Goal: Information Seeking & Learning: Learn about a topic

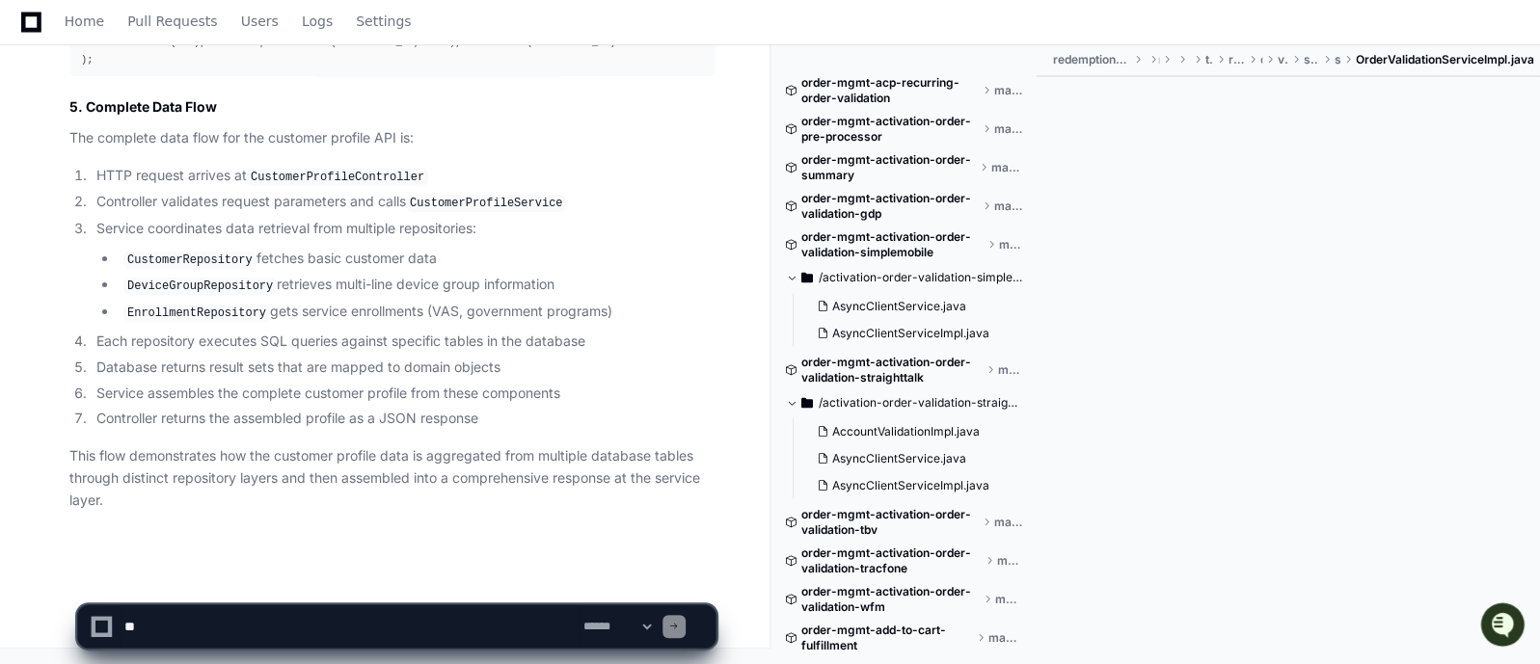
click at [660, 331] on li "Each repository executes SQL queries against specific tables in the database" at bounding box center [403, 342] width 625 height 22
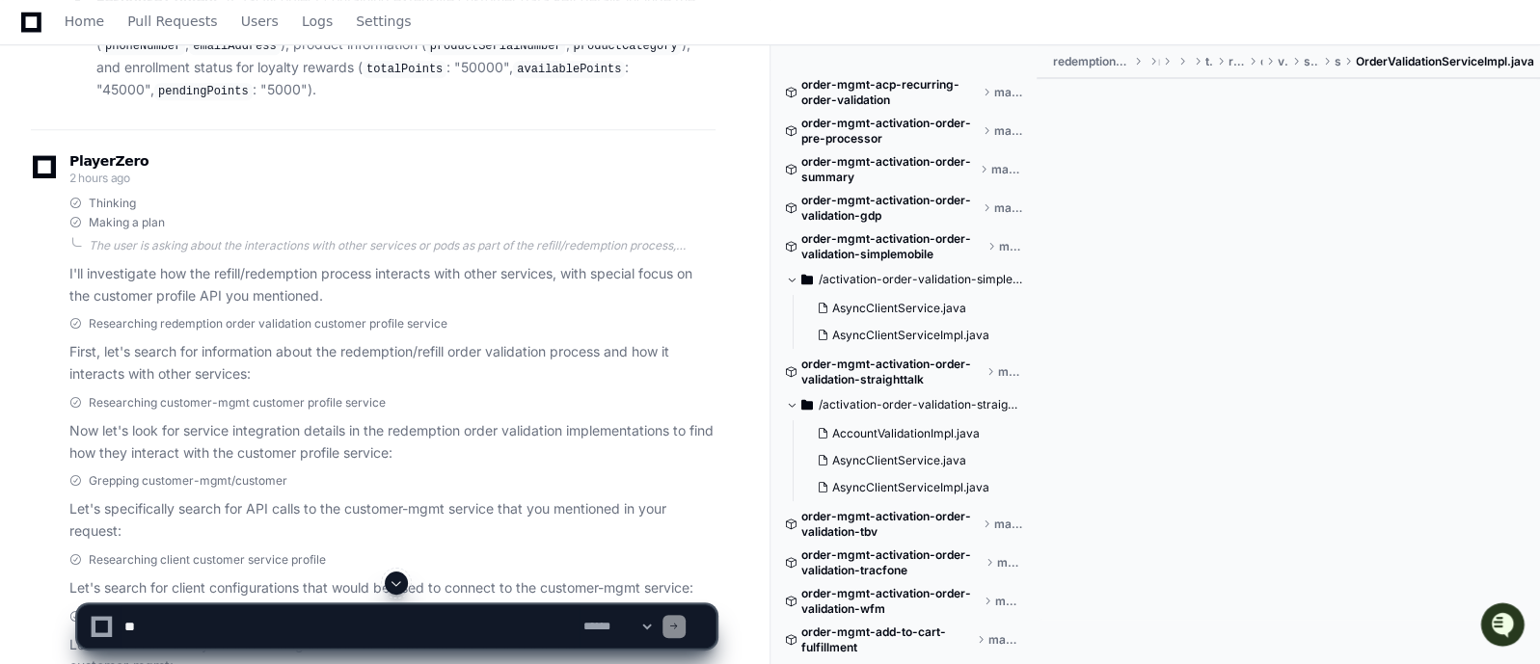
scroll to position [704, 0]
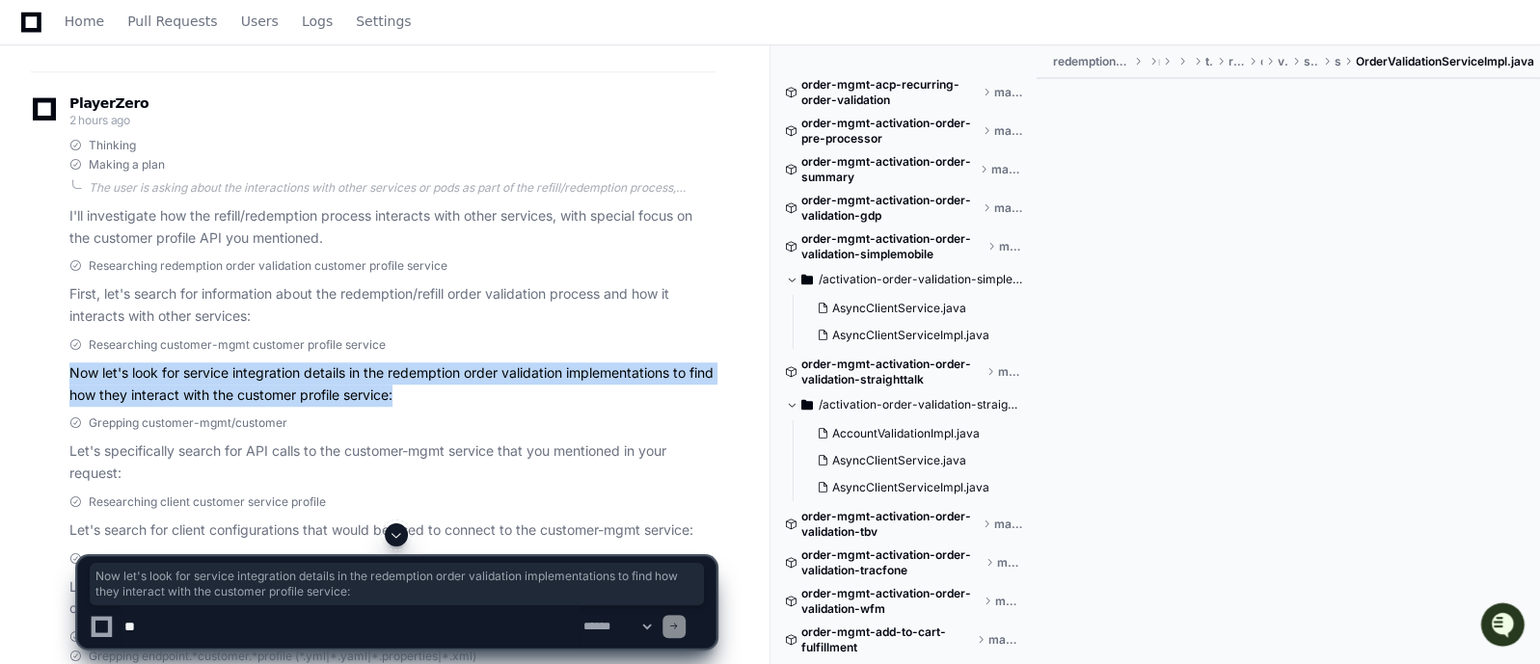
drag, startPoint x: 69, startPoint y: 363, endPoint x: 438, endPoint y: 388, distance: 369.2
click at [438, 388] on p "Now let's look for service integration details in the redemption order validati…" at bounding box center [392, 385] width 646 height 44
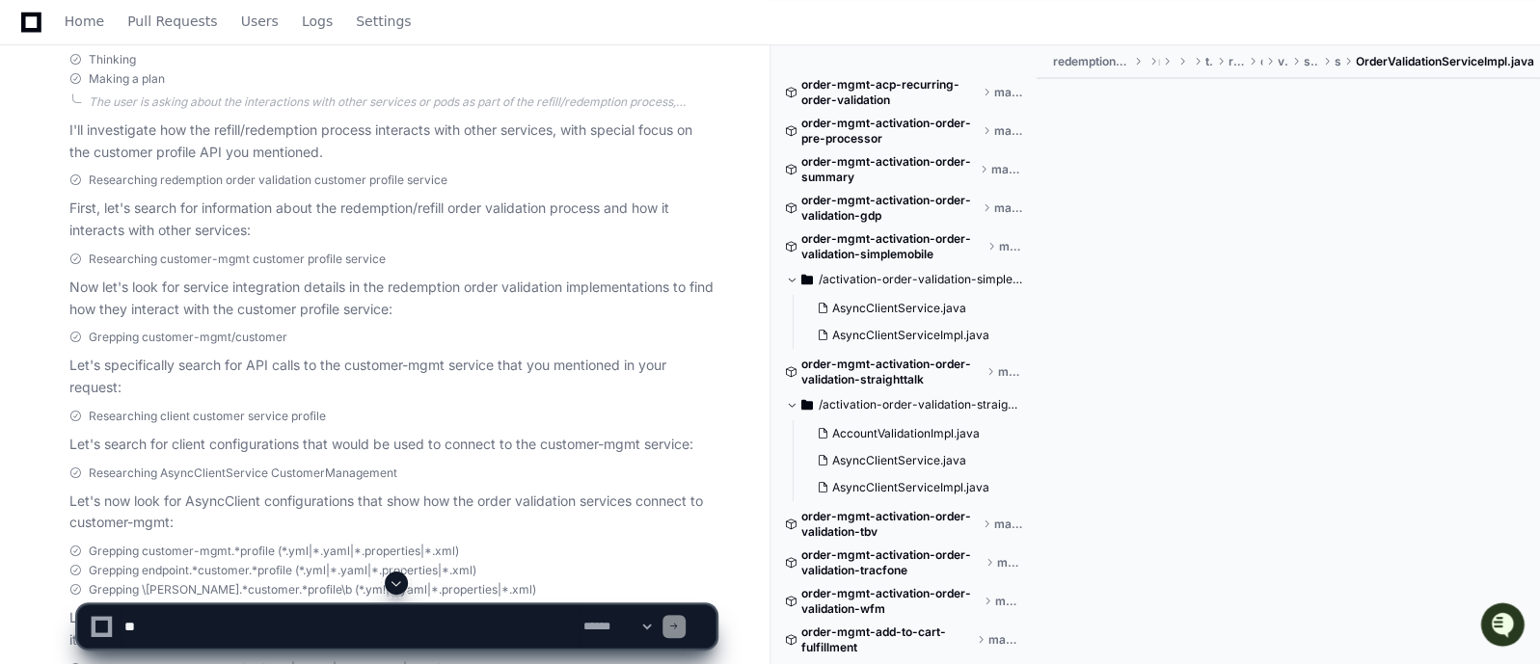
scroll to position [799, 0]
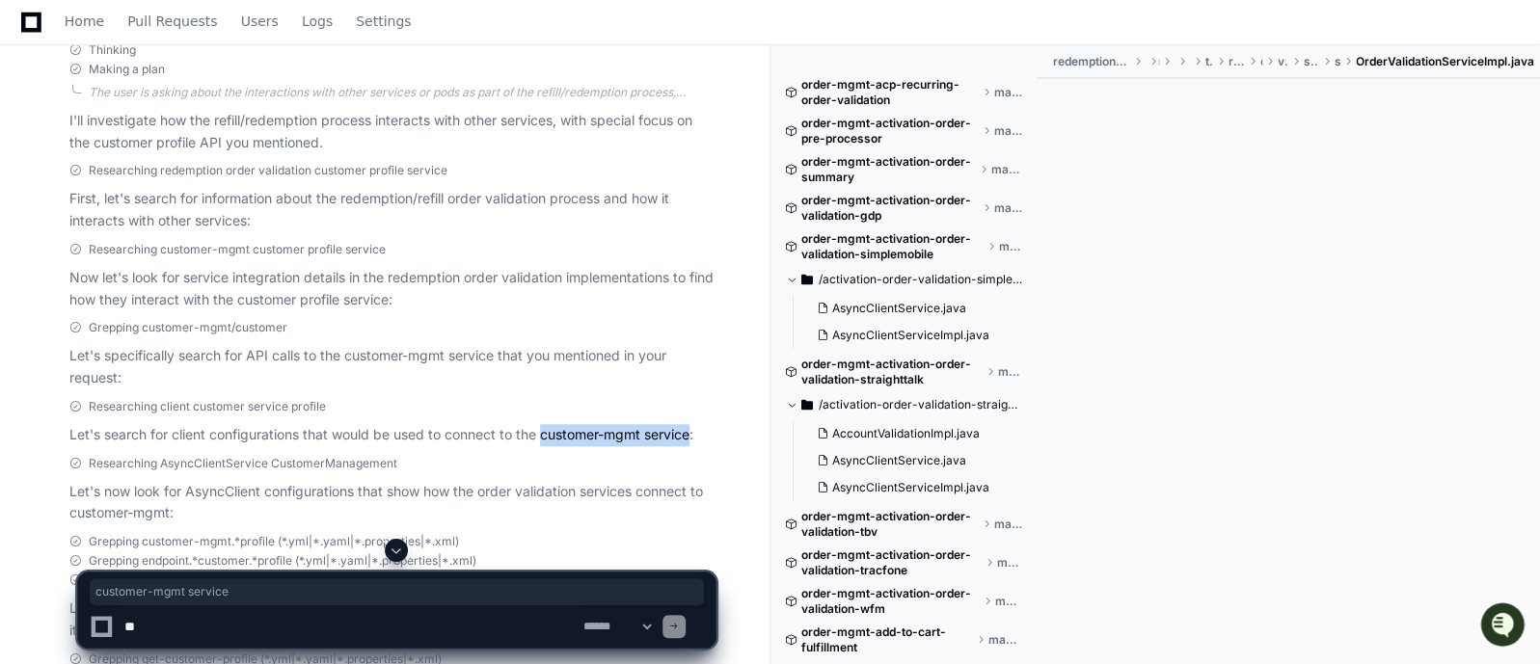
drag, startPoint x: 542, startPoint y: 424, endPoint x: 697, endPoint y: 422, distance: 155.3
click at [697, 424] on p "Let's search for client configurations that would be used to connect to the cus…" at bounding box center [392, 435] width 646 height 22
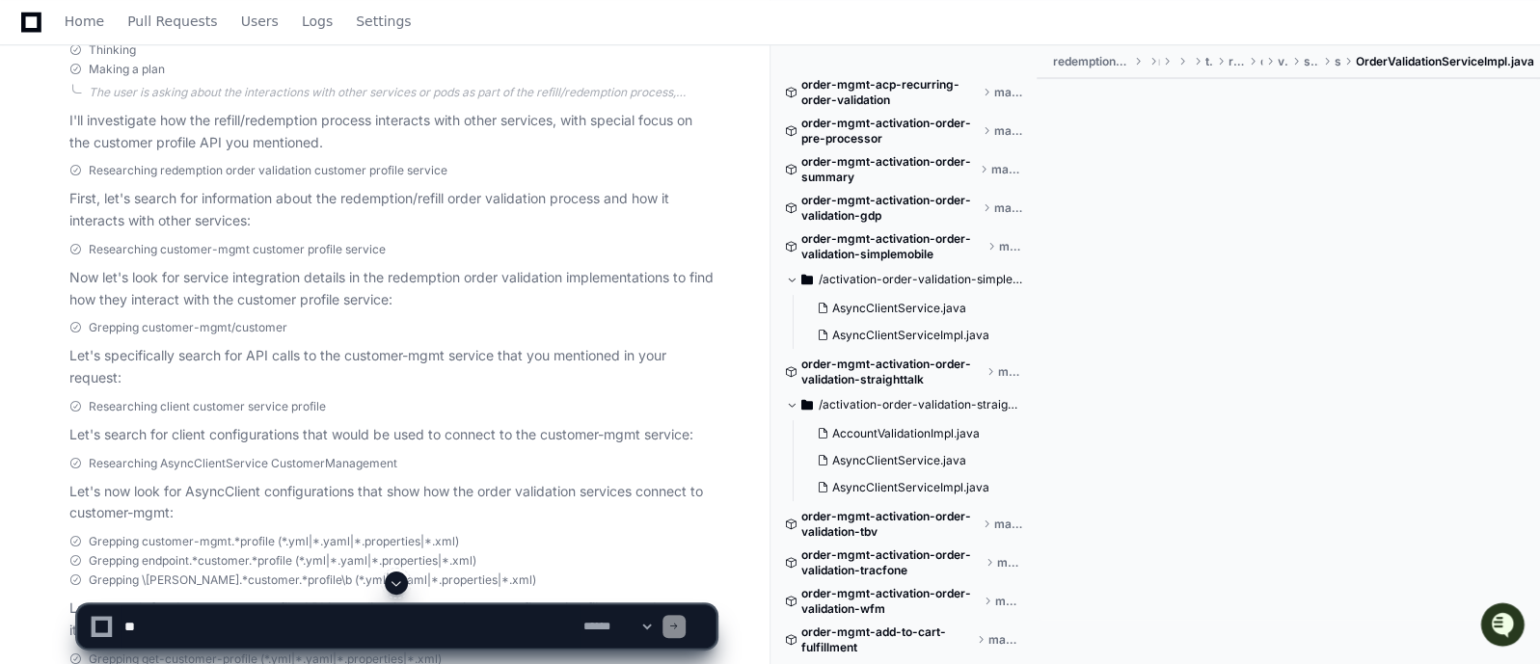
click at [463, 368] on p "Let's specifically search for API calls to the customer-mgmt service that you m…" at bounding box center [392, 367] width 646 height 44
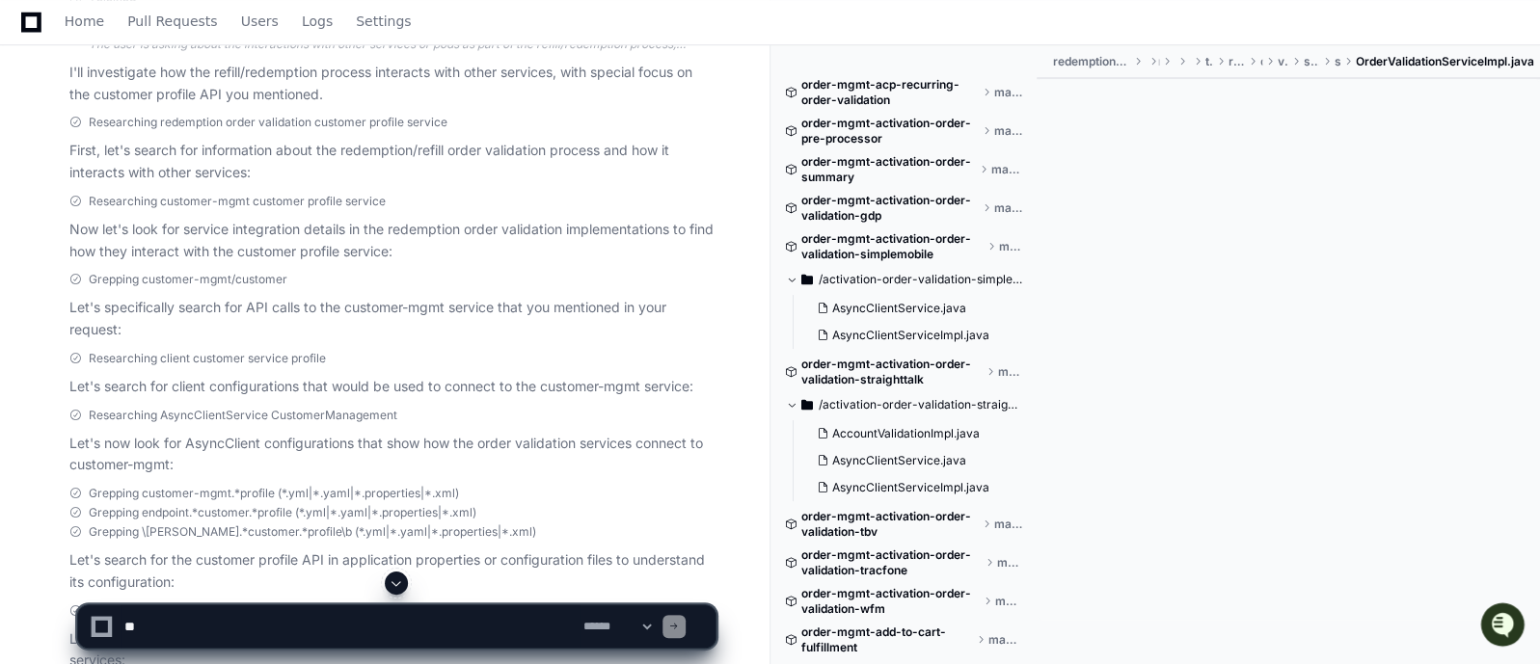
scroll to position [848, 0]
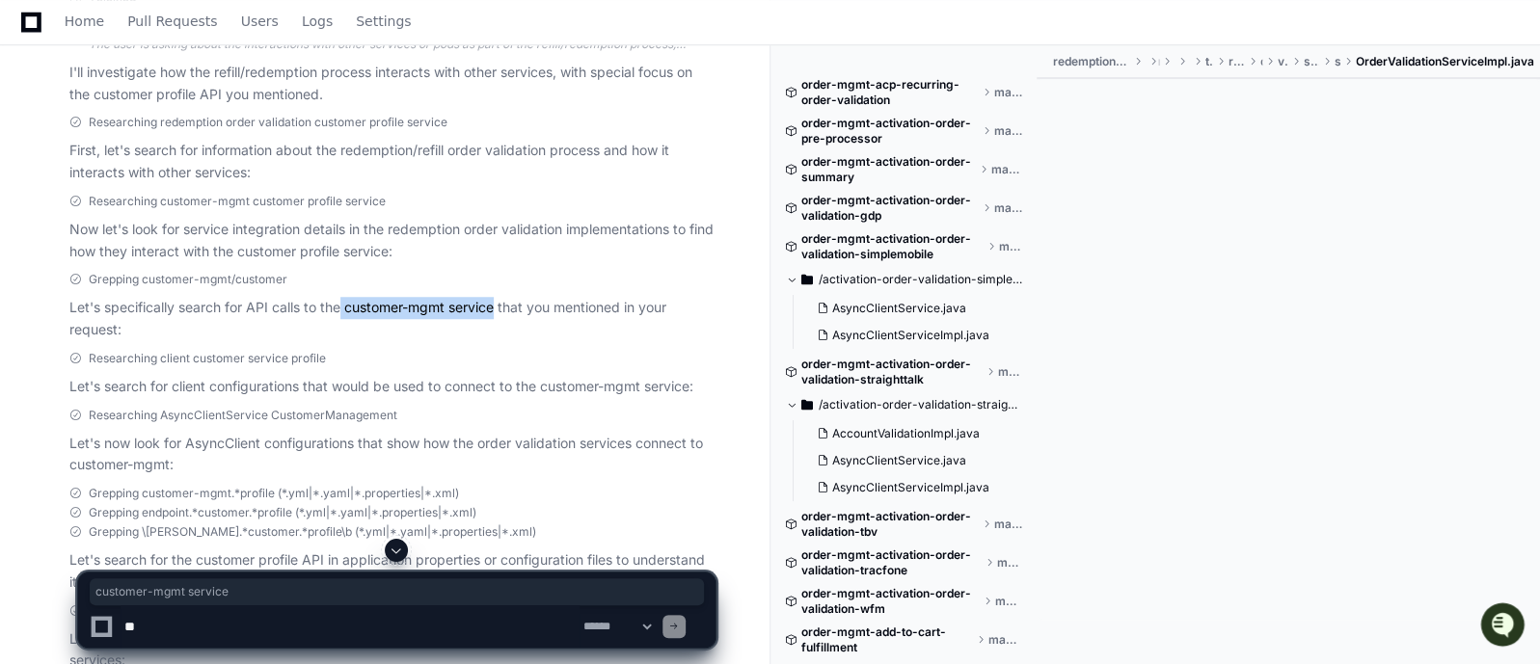
drag, startPoint x: 342, startPoint y: 293, endPoint x: 497, endPoint y: 297, distance: 154.3
click at [497, 297] on p "Let's specifically search for API calls to the customer-mgmt service that you m…" at bounding box center [392, 319] width 646 height 44
drag, startPoint x: 499, startPoint y: 296, endPoint x: 347, endPoint y: 299, distance: 151.4
click at [347, 299] on p "Let's specifically search for API calls to the customer-mgmt service that you m…" at bounding box center [392, 319] width 646 height 44
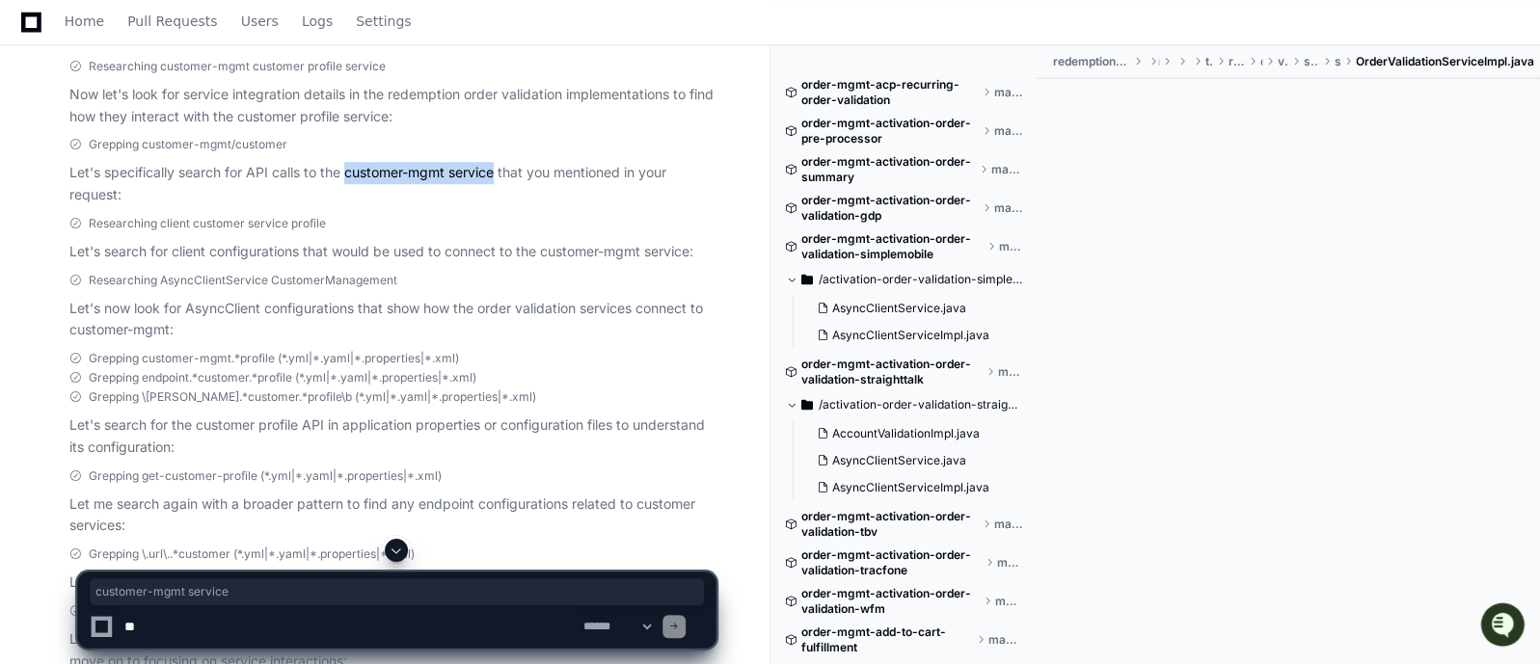
scroll to position [1042, 0]
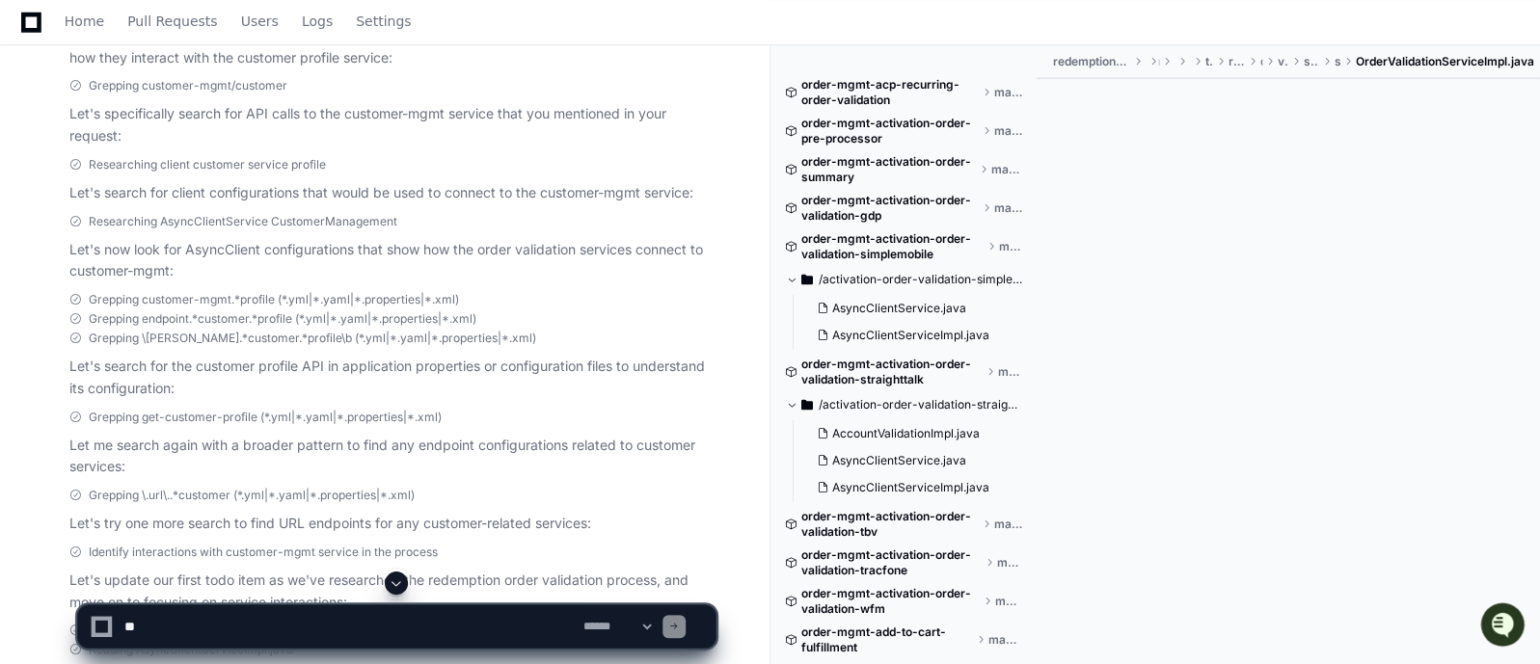
click at [355, 374] on p "Let's search for the customer profile API in application properties or configur…" at bounding box center [392, 378] width 646 height 44
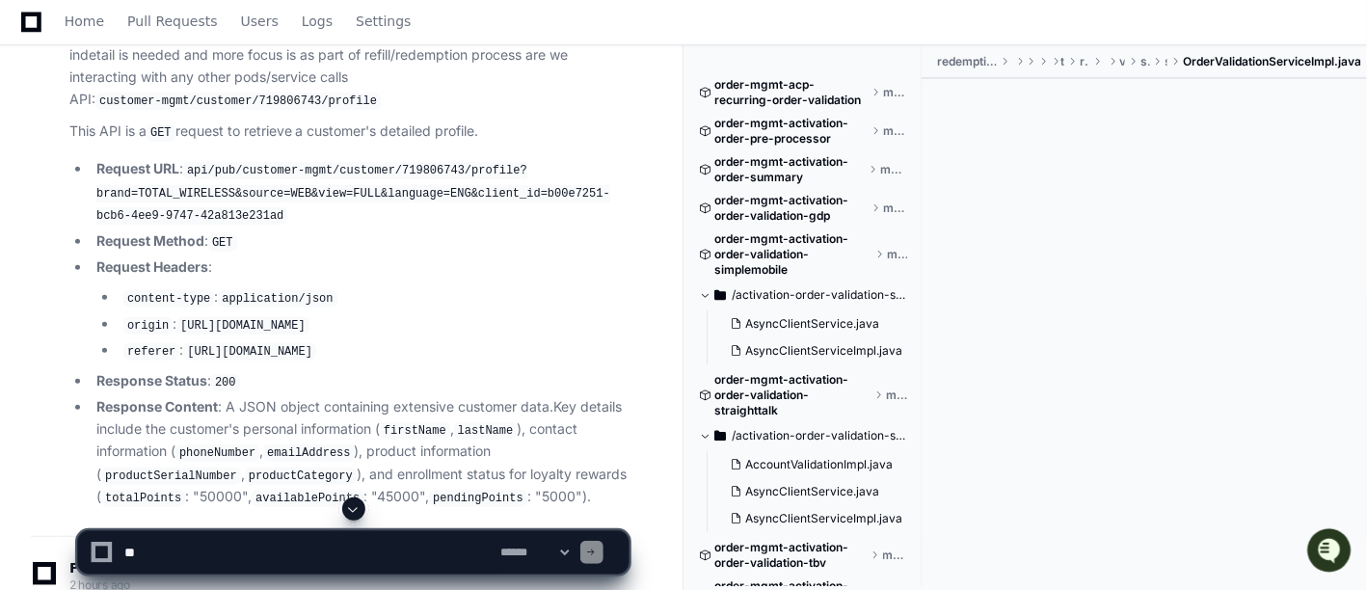
scroll to position [241, 0]
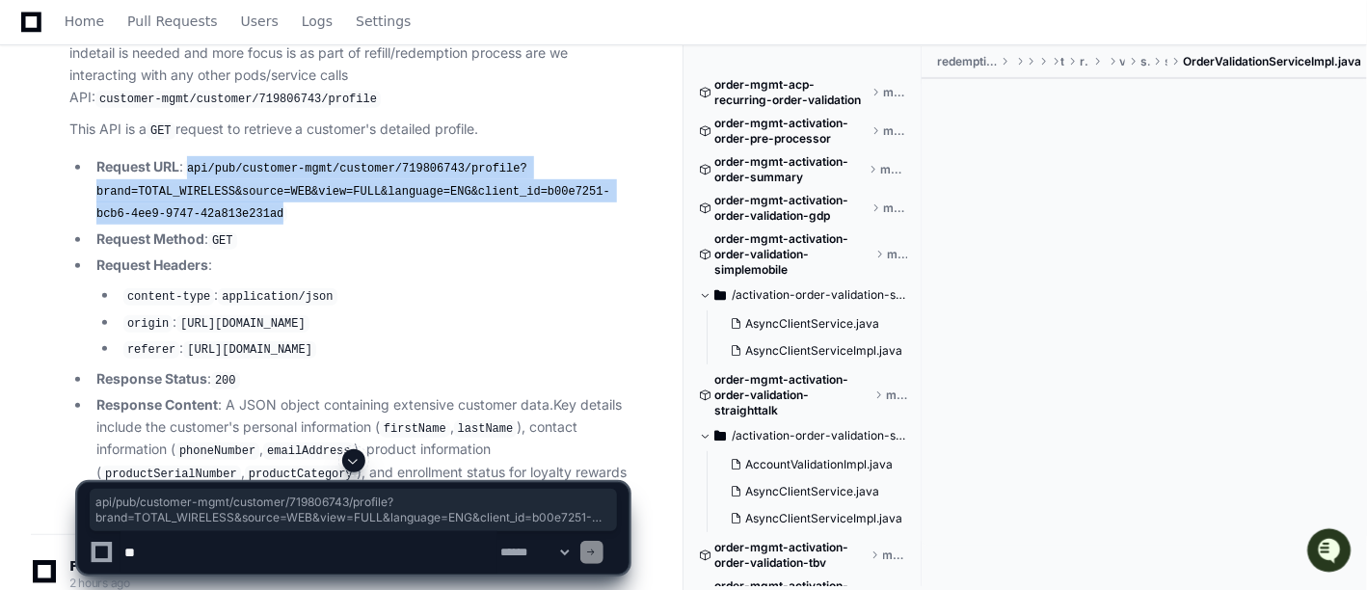
drag, startPoint x: 226, startPoint y: 205, endPoint x: 212, endPoint y: 185, distance: 24.3
click at [199, 167] on li "Request URL : api/pub/customer-mgmt/customer/719806743/profile?brand=TOTAL_WIRE…" at bounding box center [360, 190] width 538 height 68
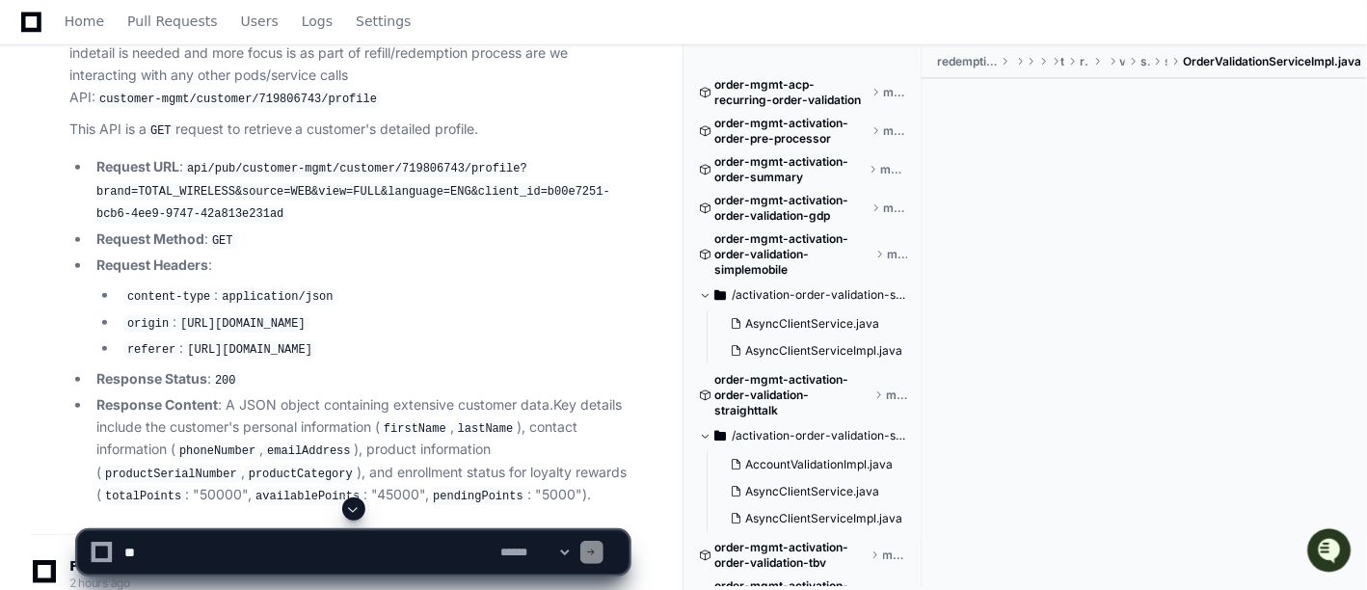
click at [264, 229] on li "Request Method : GET" at bounding box center [360, 240] width 538 height 23
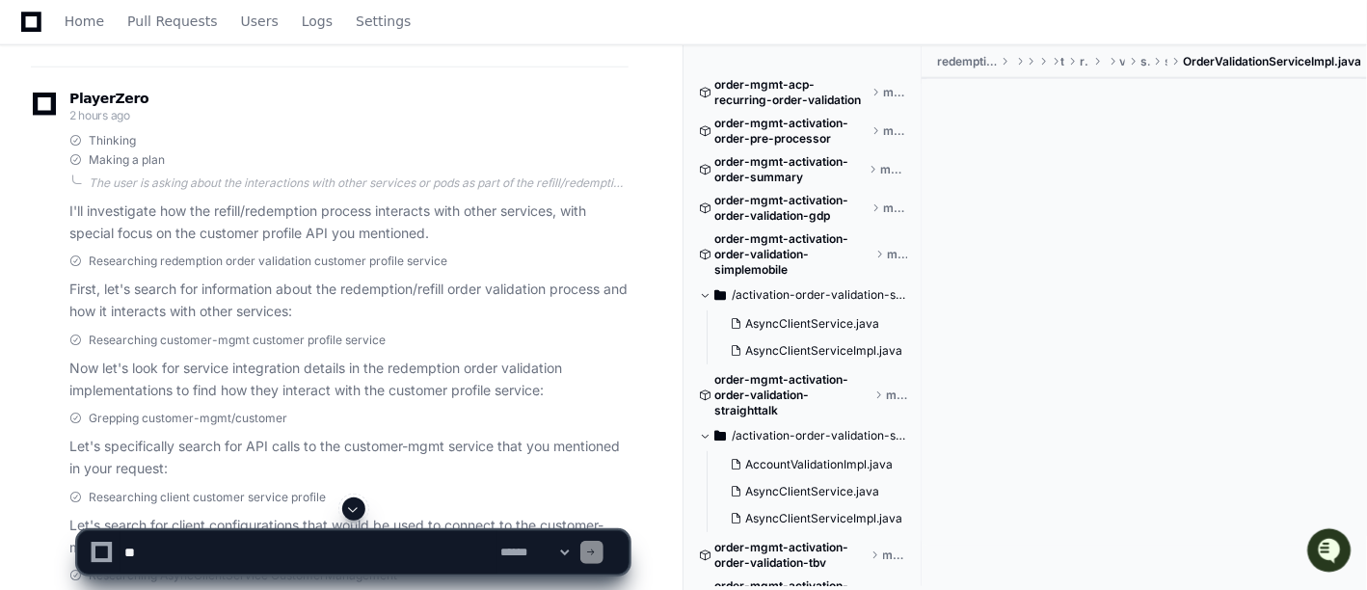
scroll to position [835, 0]
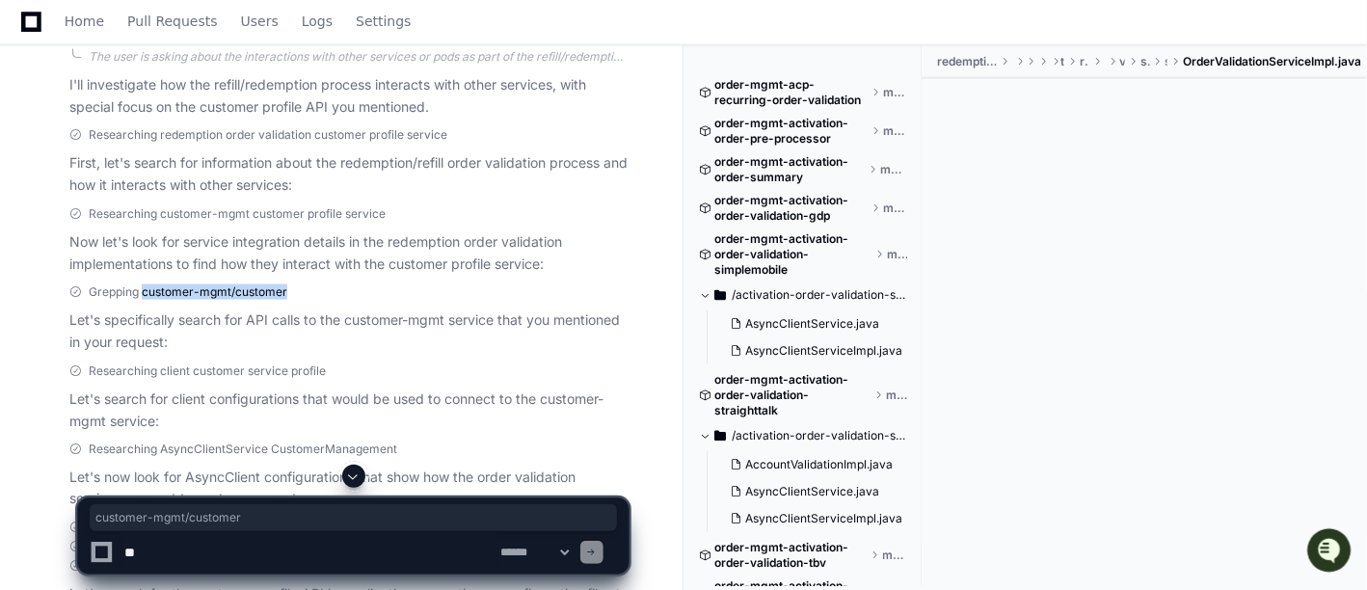
drag, startPoint x: 286, startPoint y: 280, endPoint x: 143, endPoint y: 280, distance: 143.7
click at [143, 284] on div "Grepping customer-mgmt/customer" at bounding box center [348, 291] width 559 height 15
copy span "customer-mgmt/customer"
click at [388, 284] on div "Grepping customer-mgmt/customer" at bounding box center [348, 291] width 559 height 15
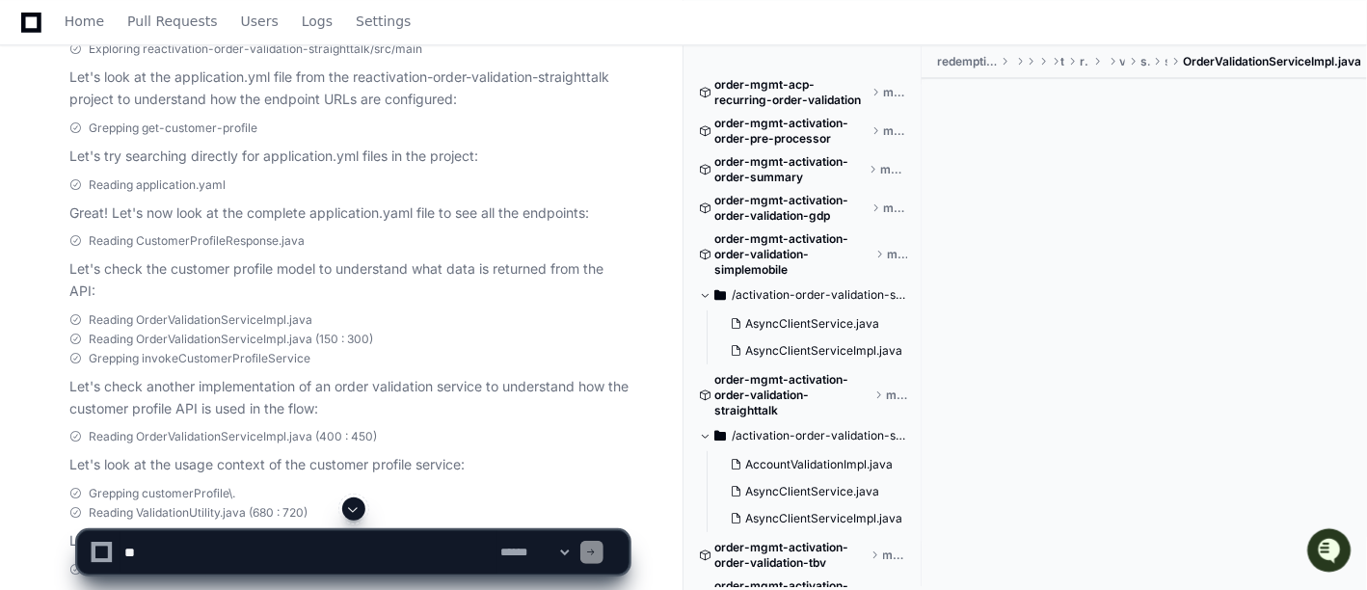
scroll to position [1991, 0]
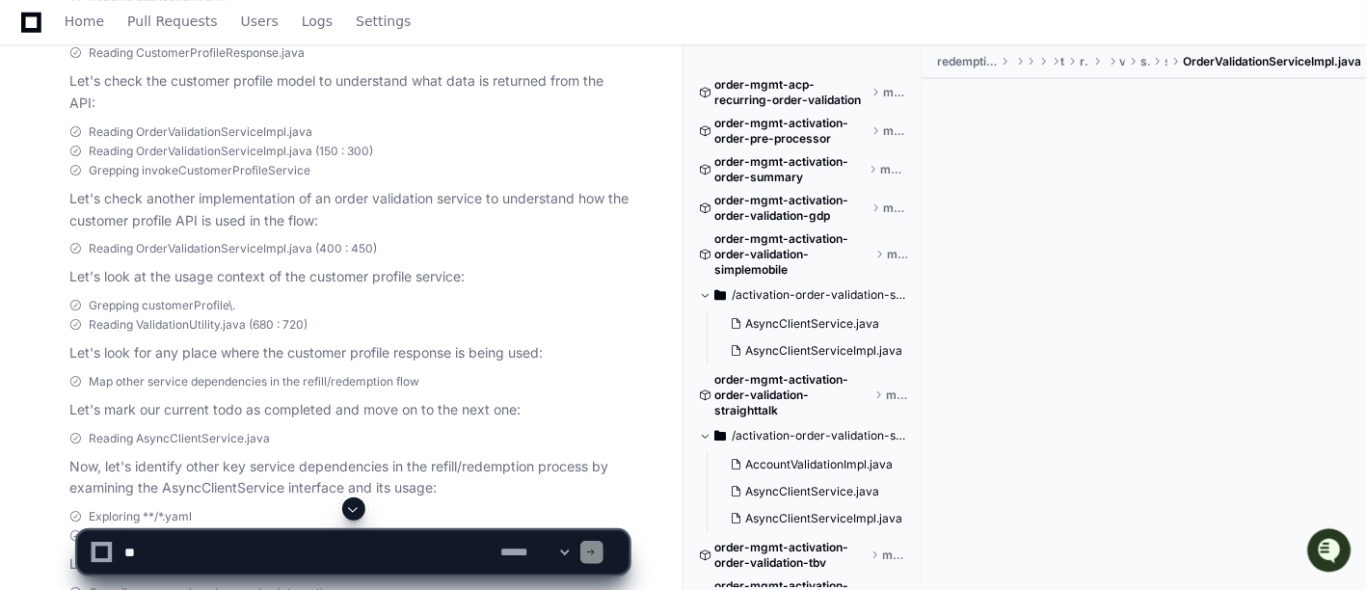
click at [140, 124] on span "Reading OrderValidationServiceImpl.java" at bounding box center [201, 131] width 224 height 15
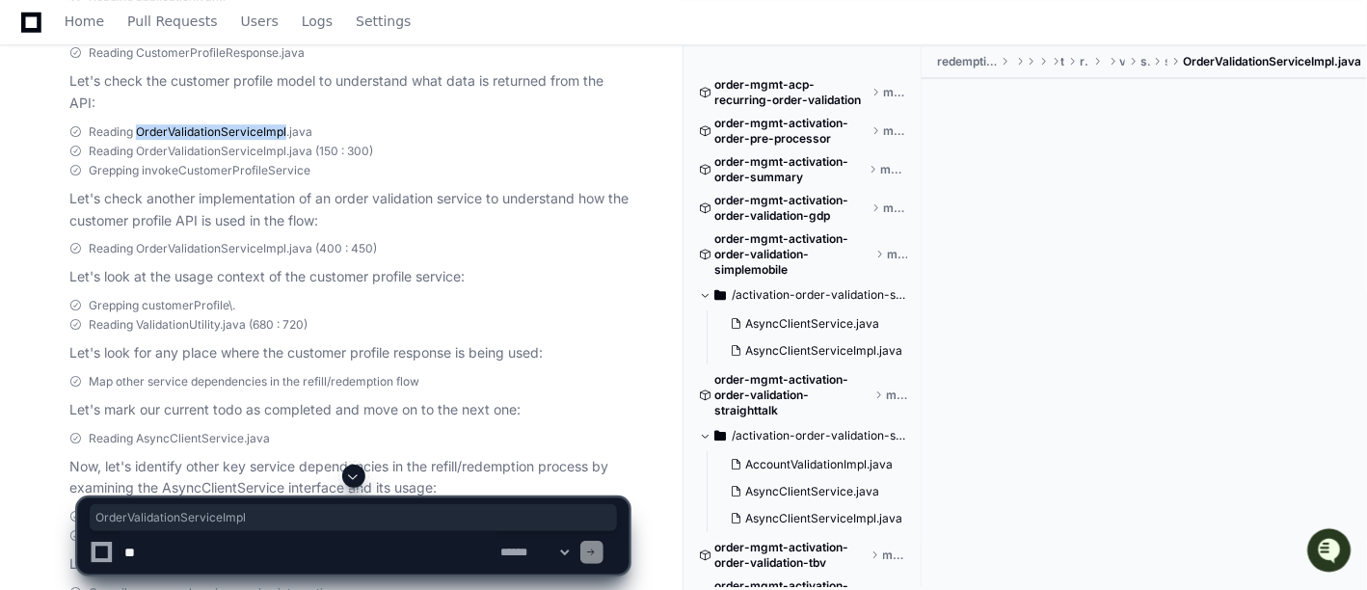
drag, startPoint x: 137, startPoint y: 120, endPoint x: 285, endPoint y: 120, distance: 148.5
click at [285, 124] on span "Reading OrderValidationServiceImpl.java" at bounding box center [201, 131] width 224 height 15
copy span "OrderValidationServiceImpl"
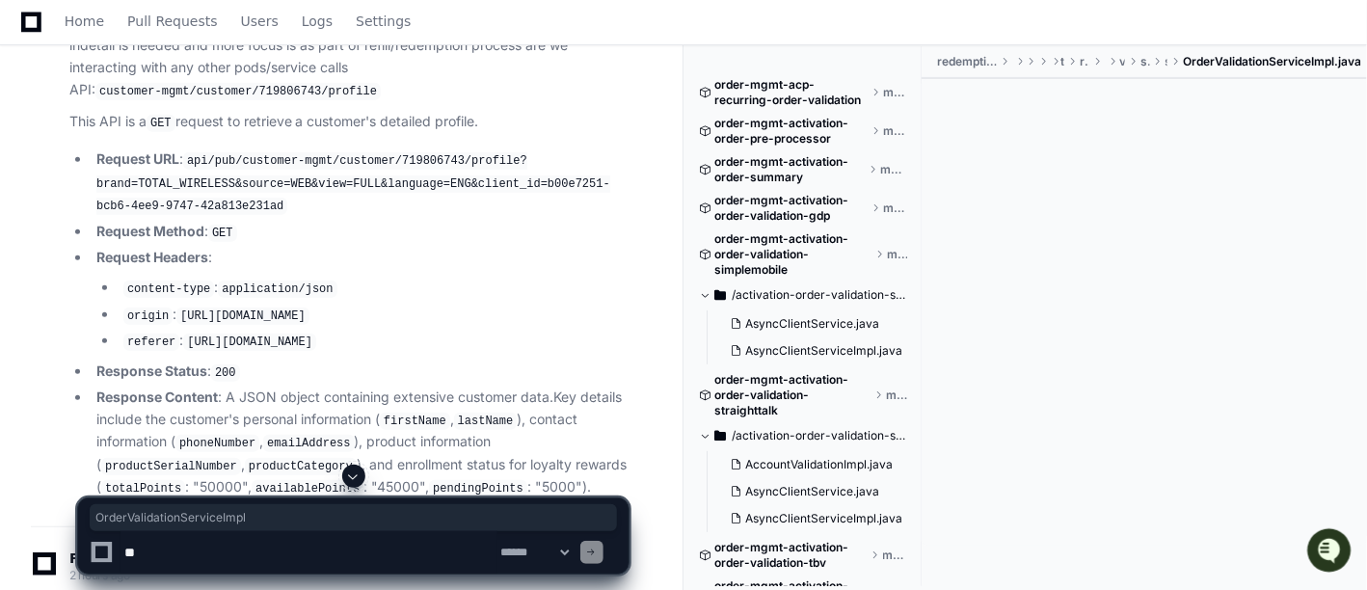
scroll to position [311, 0]
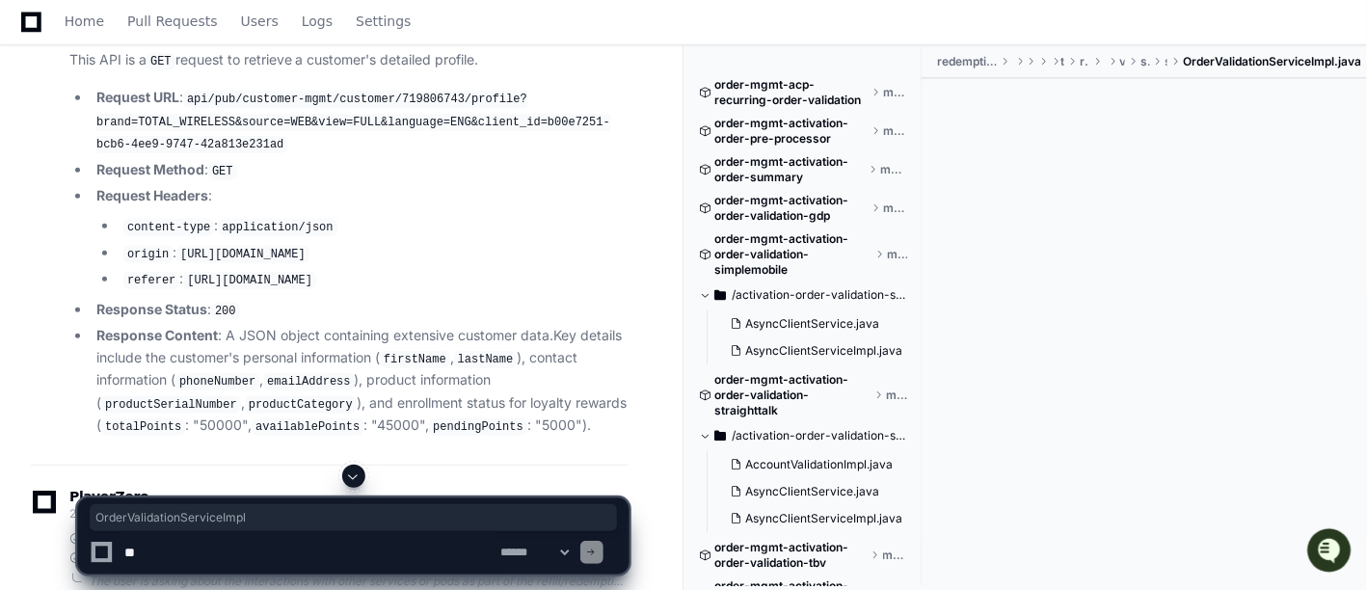
click at [345, 549] on textarea at bounding box center [309, 552] width 377 height 42
type textarea "*"
type textarea "**********"
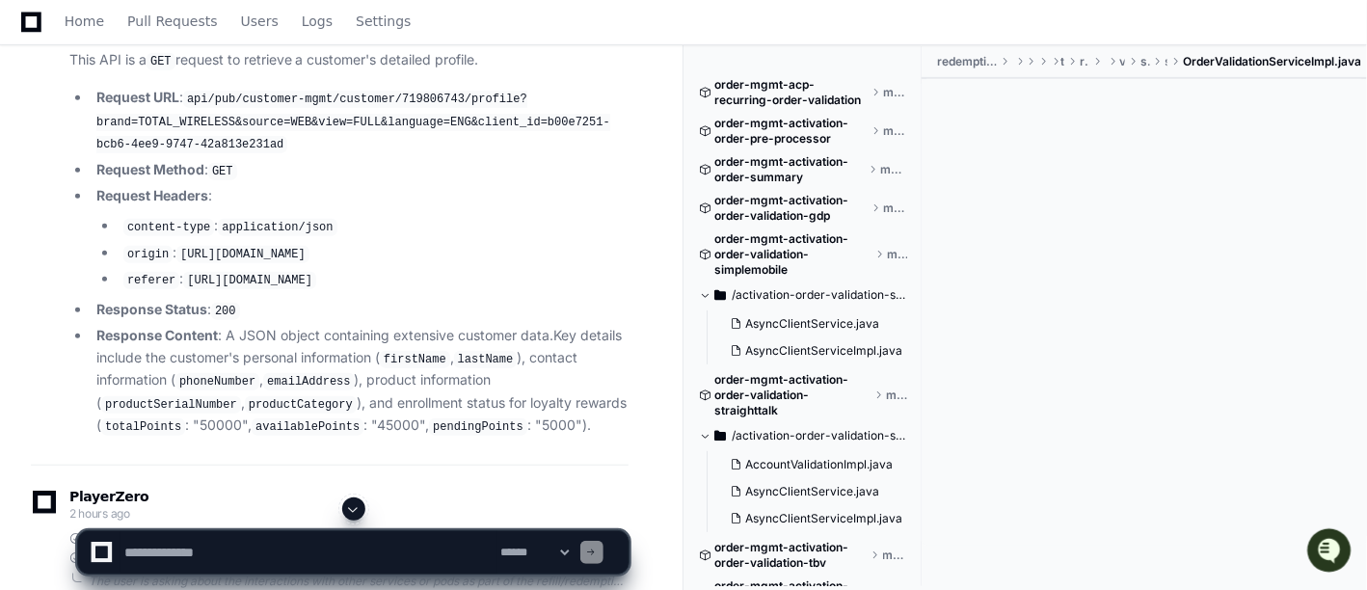
click at [353, 511] on span at bounding box center [353, 508] width 15 height 15
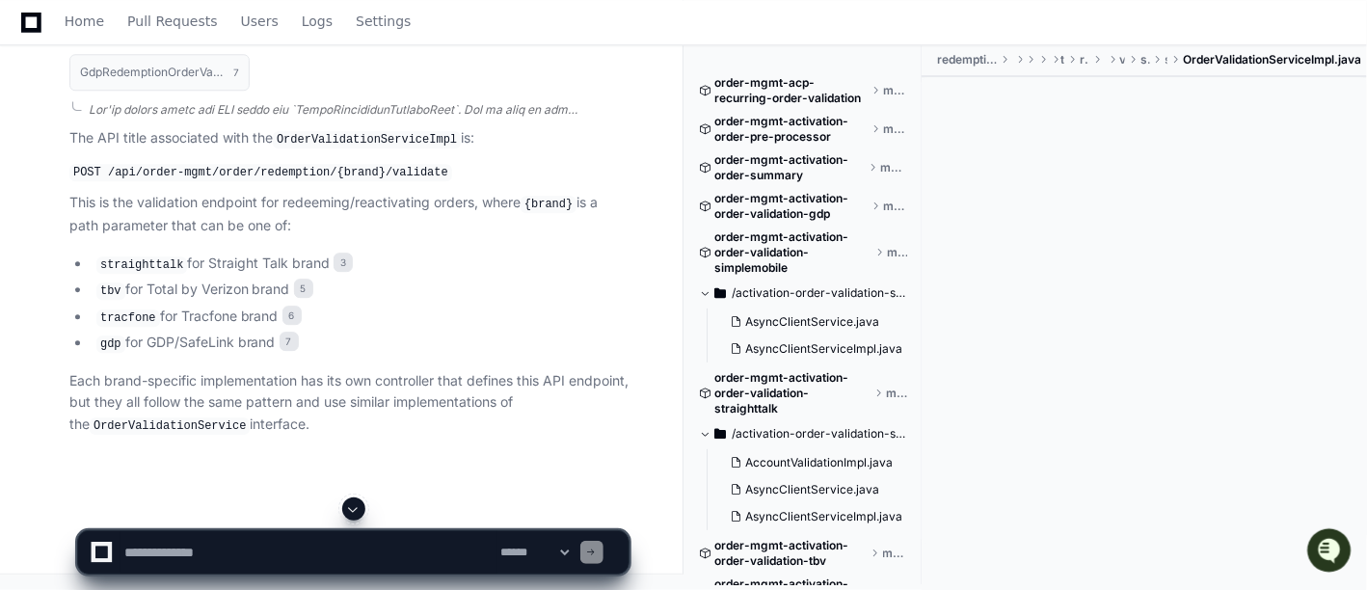
scroll to position [17077, 0]
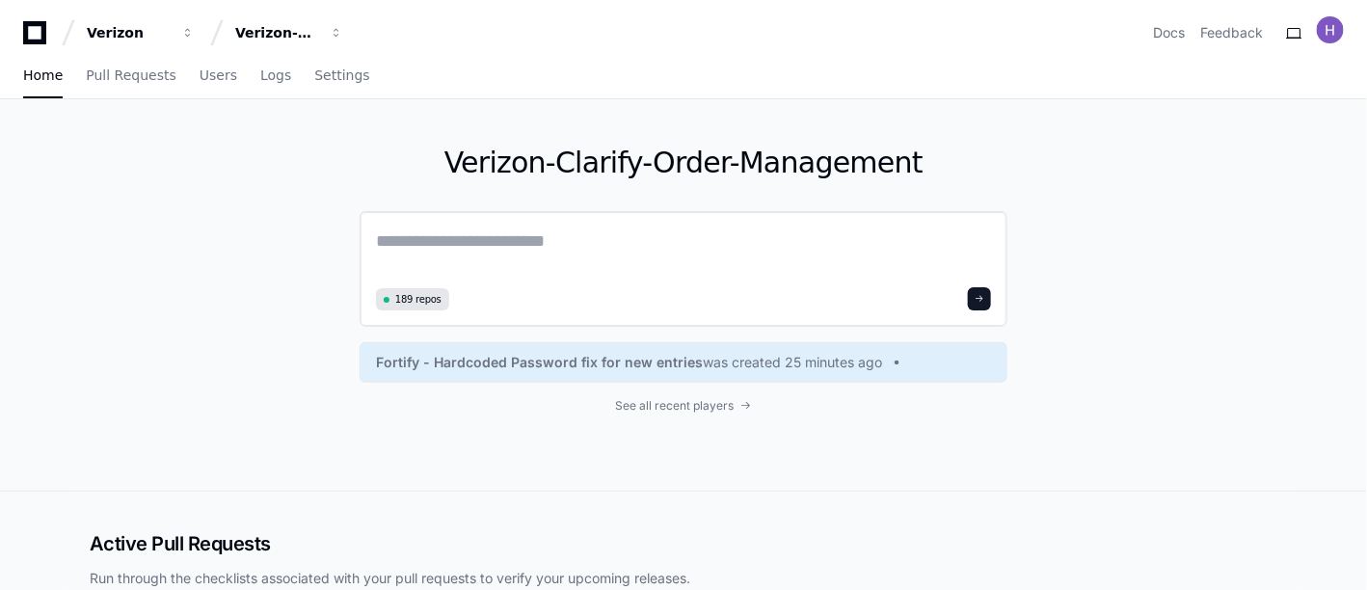
click at [575, 238] on textarea at bounding box center [683, 255] width 615 height 54
paste textarea "**********"
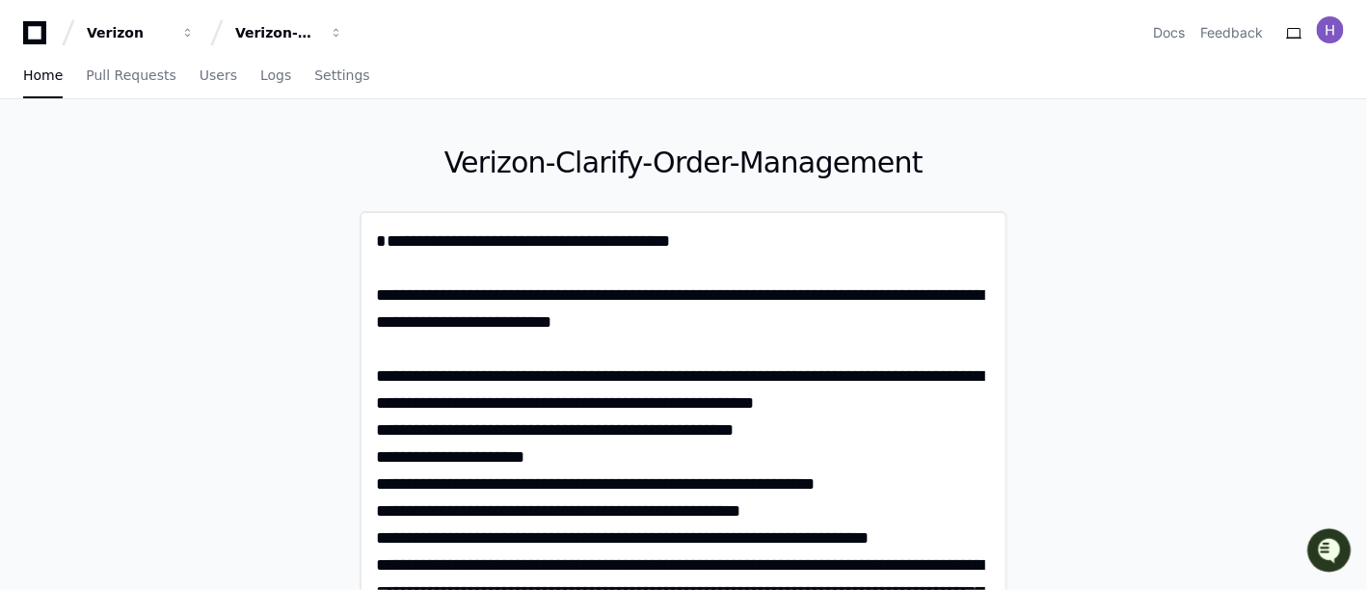
click at [388, 238] on textarea at bounding box center [684, 550] width 616 height 645
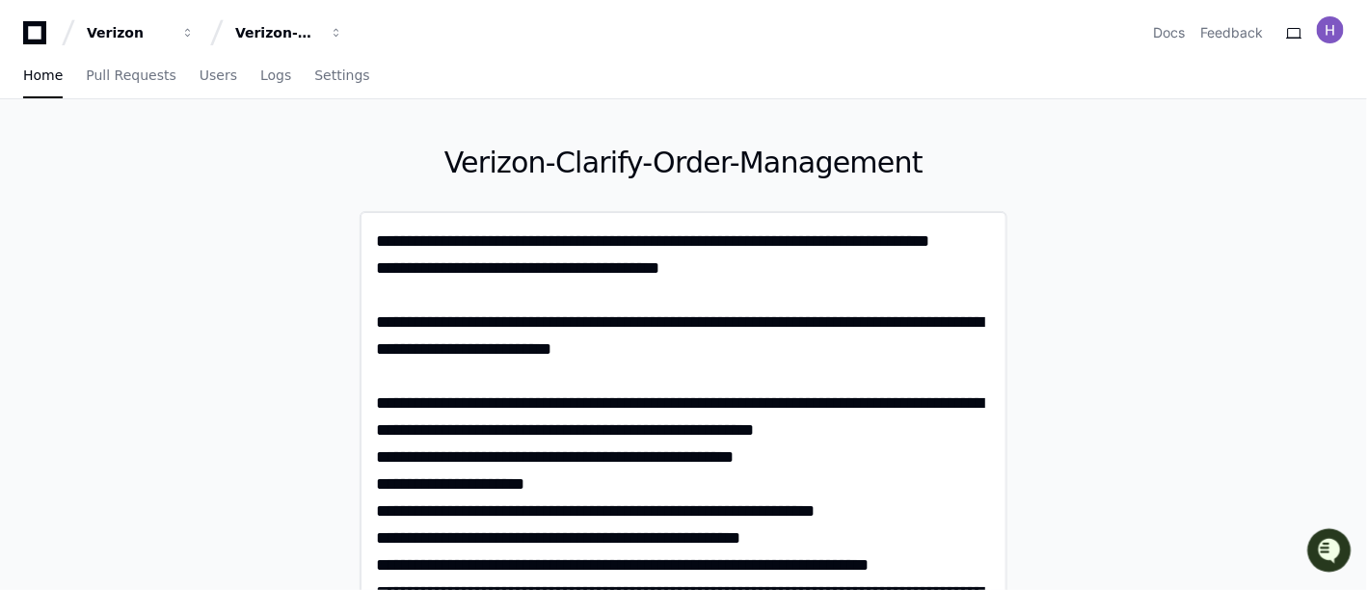
click at [511, 239] on textarea at bounding box center [684, 564] width 616 height 672
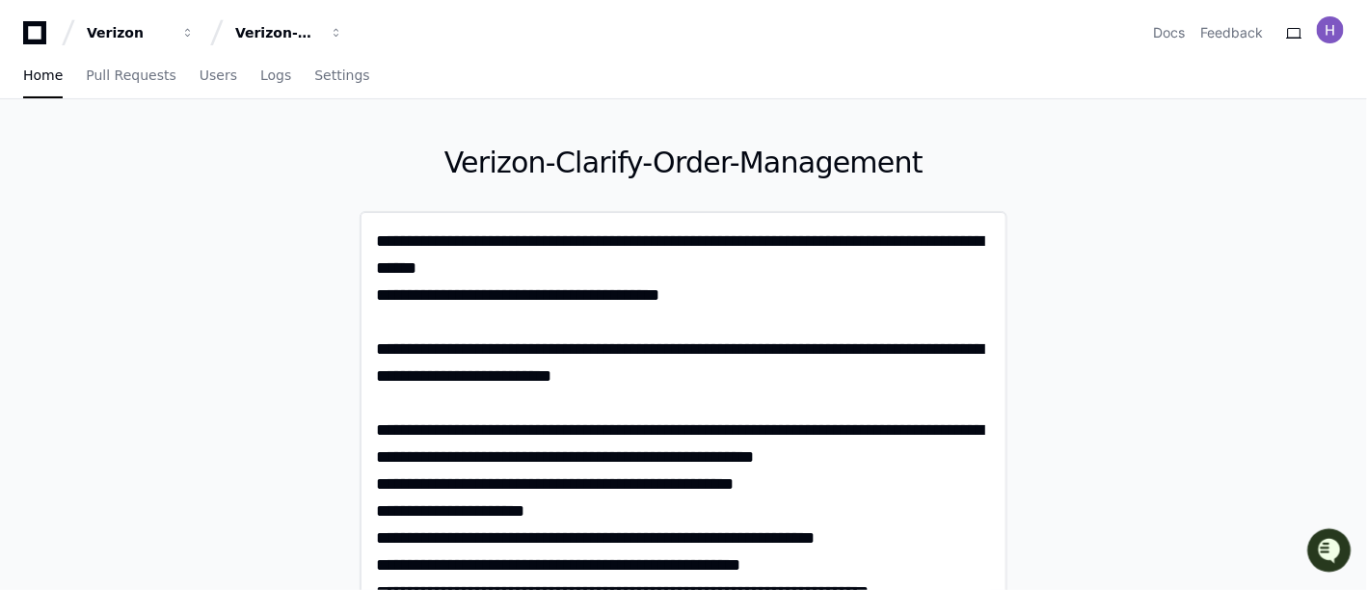
drag, startPoint x: 380, startPoint y: 241, endPoint x: 595, endPoint y: 239, distance: 215.1
click at [595, 239] on textarea at bounding box center [684, 577] width 616 height 699
paste textarea "**********"
type textarea "**********"
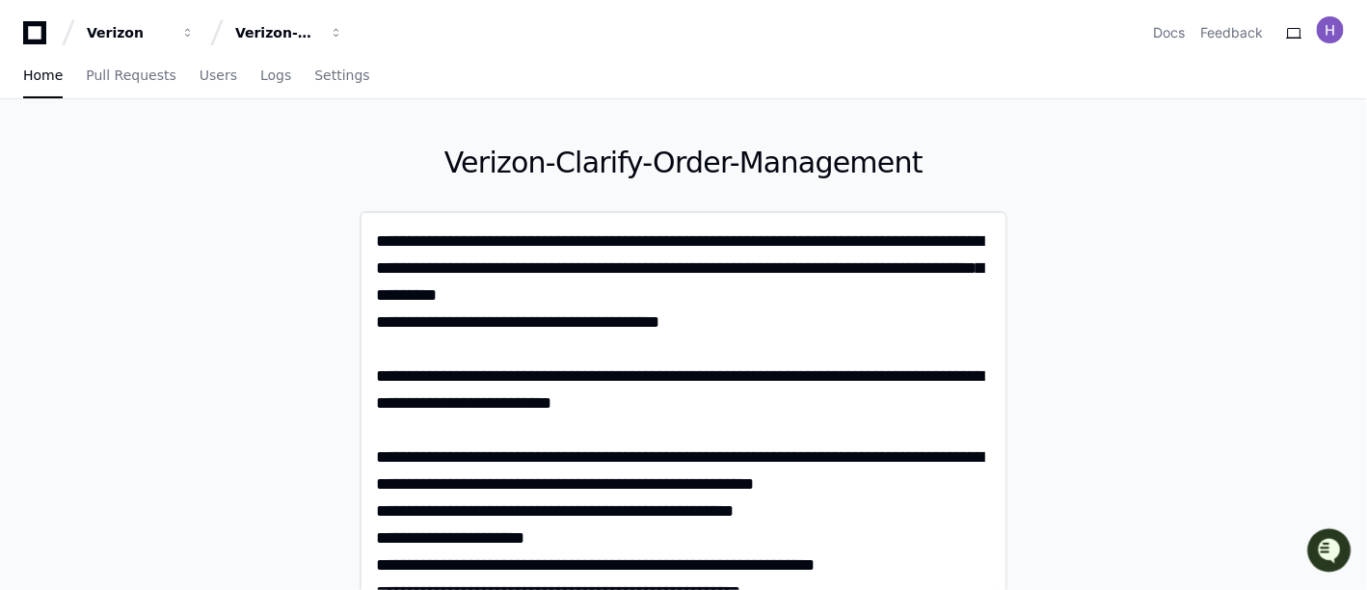
click at [554, 296] on textarea at bounding box center [684, 591] width 616 height 726
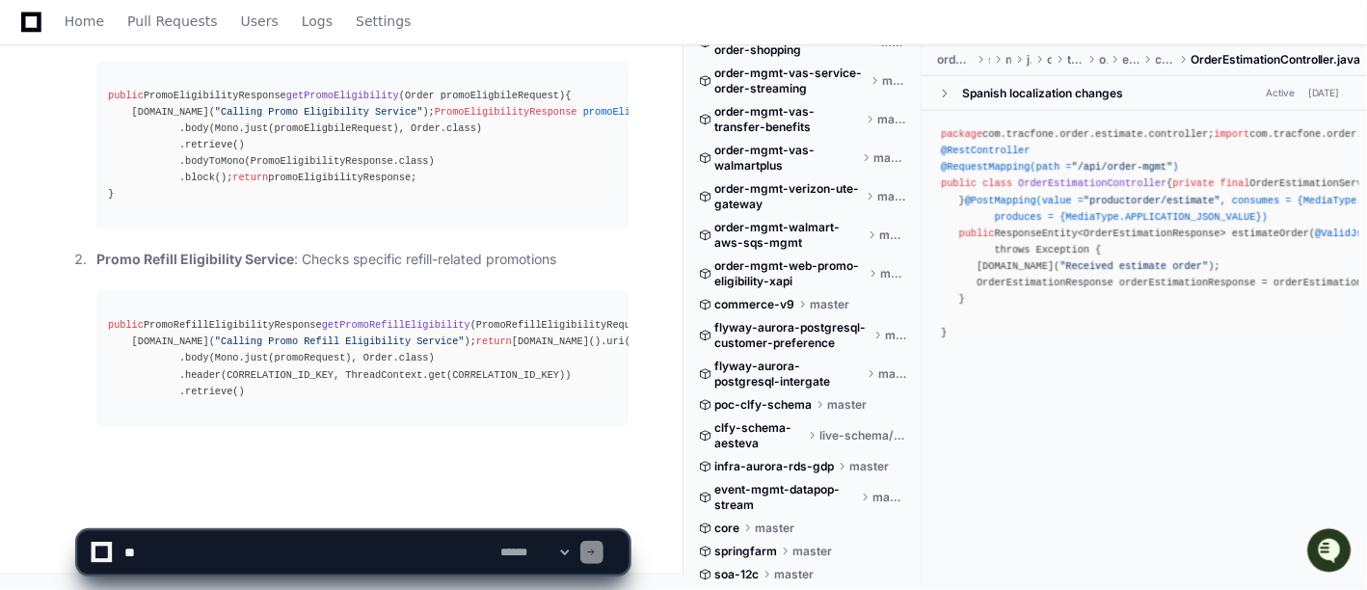
scroll to position [3268, 0]
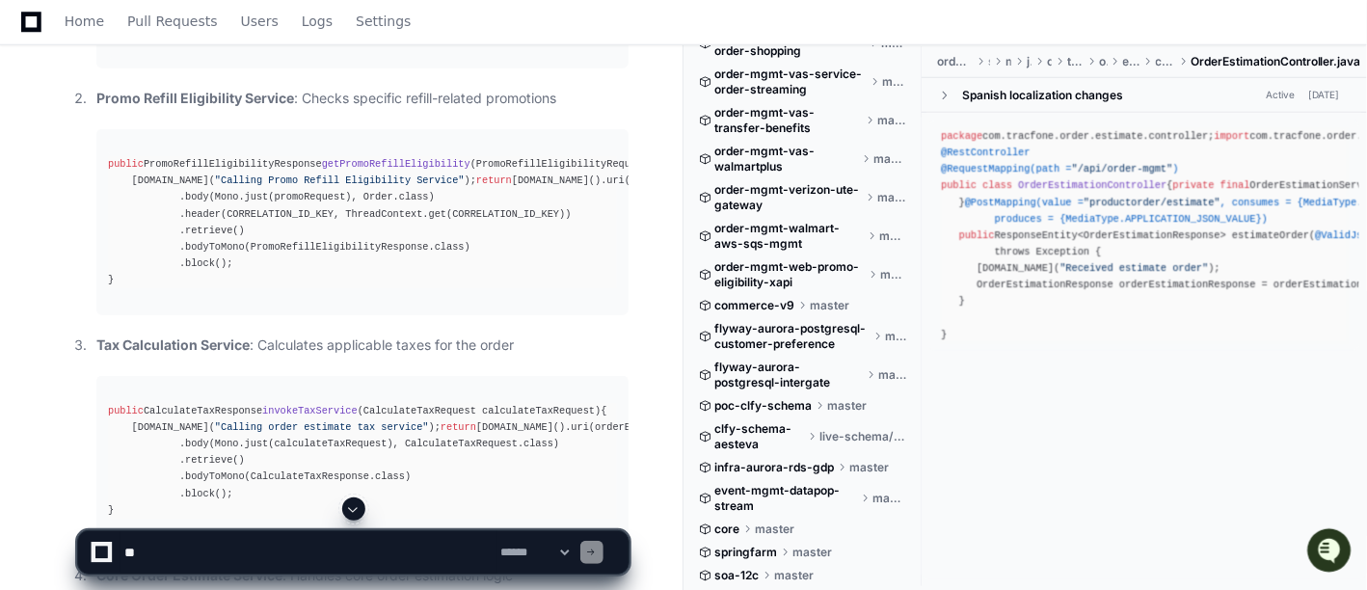
click at [353, 507] on span at bounding box center [353, 508] width 15 height 15
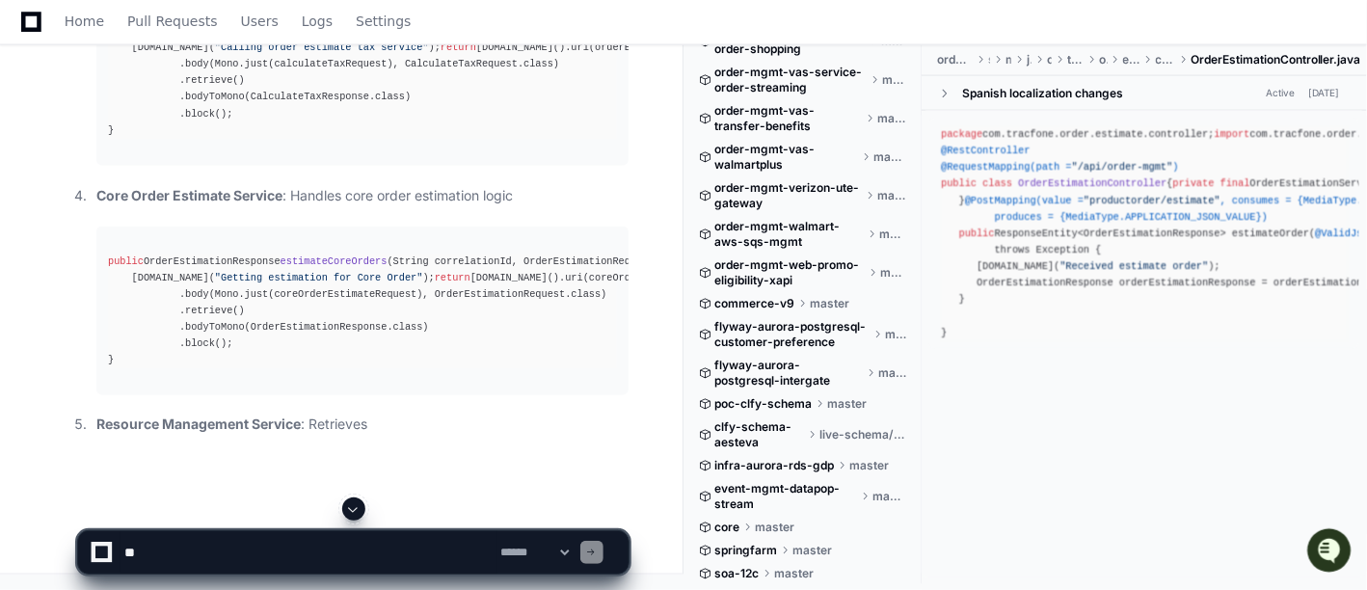
click at [353, 507] on span at bounding box center [353, 508] width 15 height 15
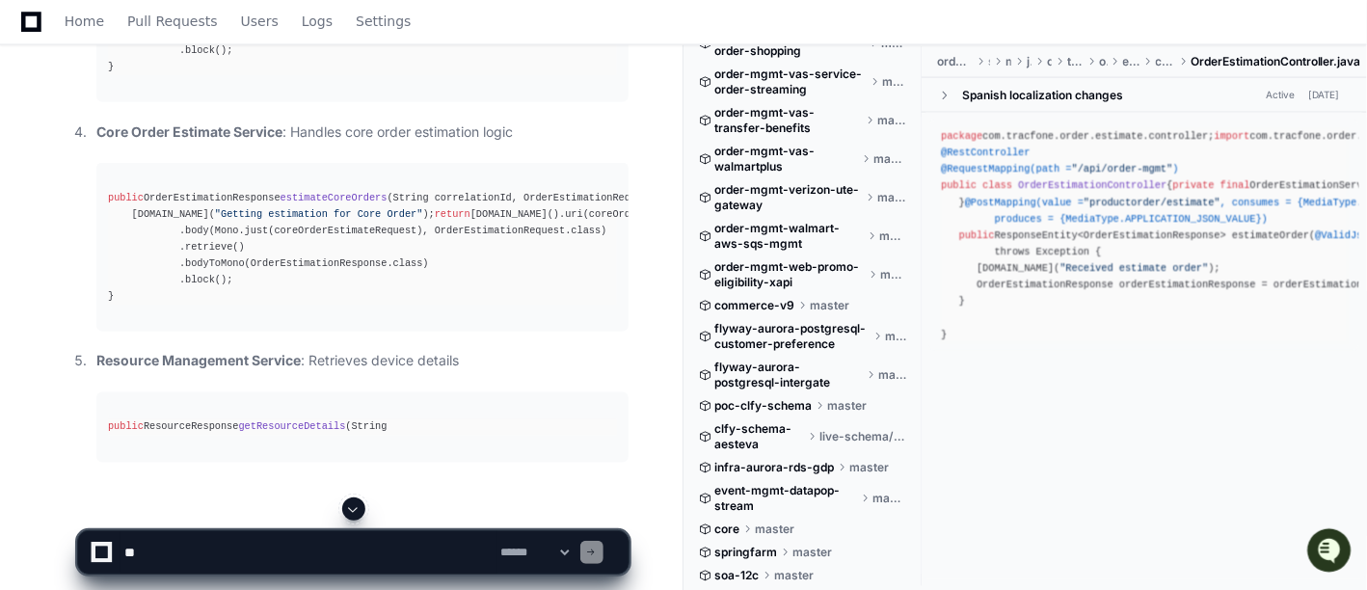
scroll to position [3910, 0]
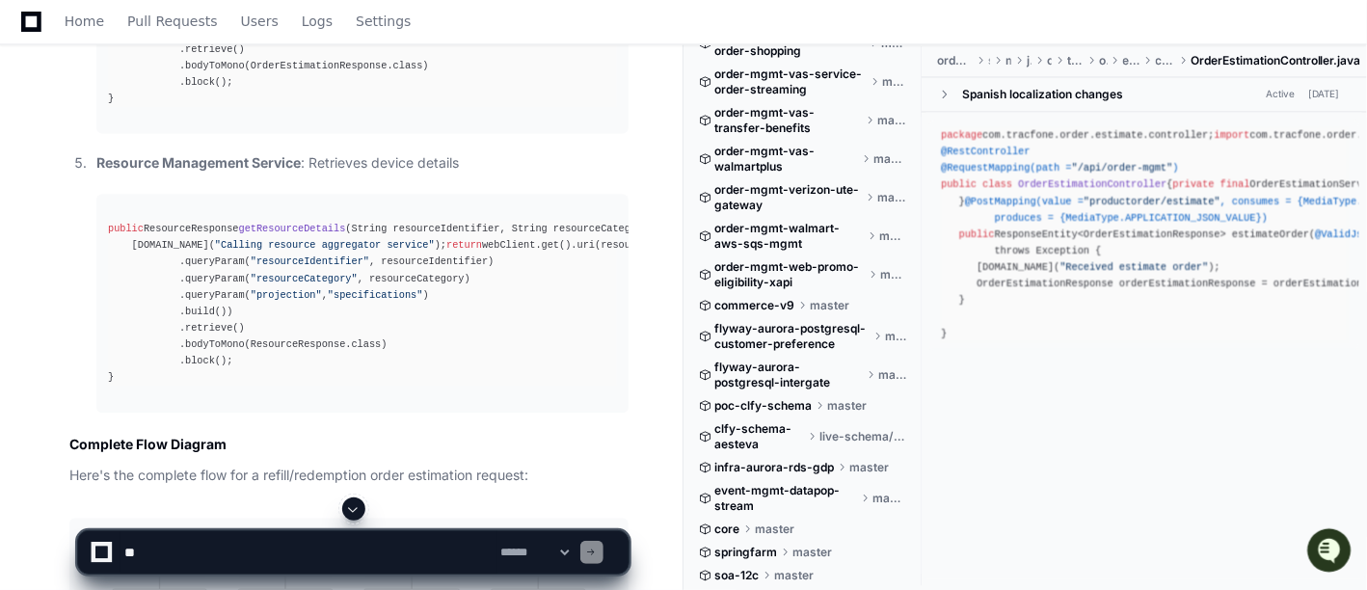
click at [353, 507] on span at bounding box center [353, 508] width 15 height 15
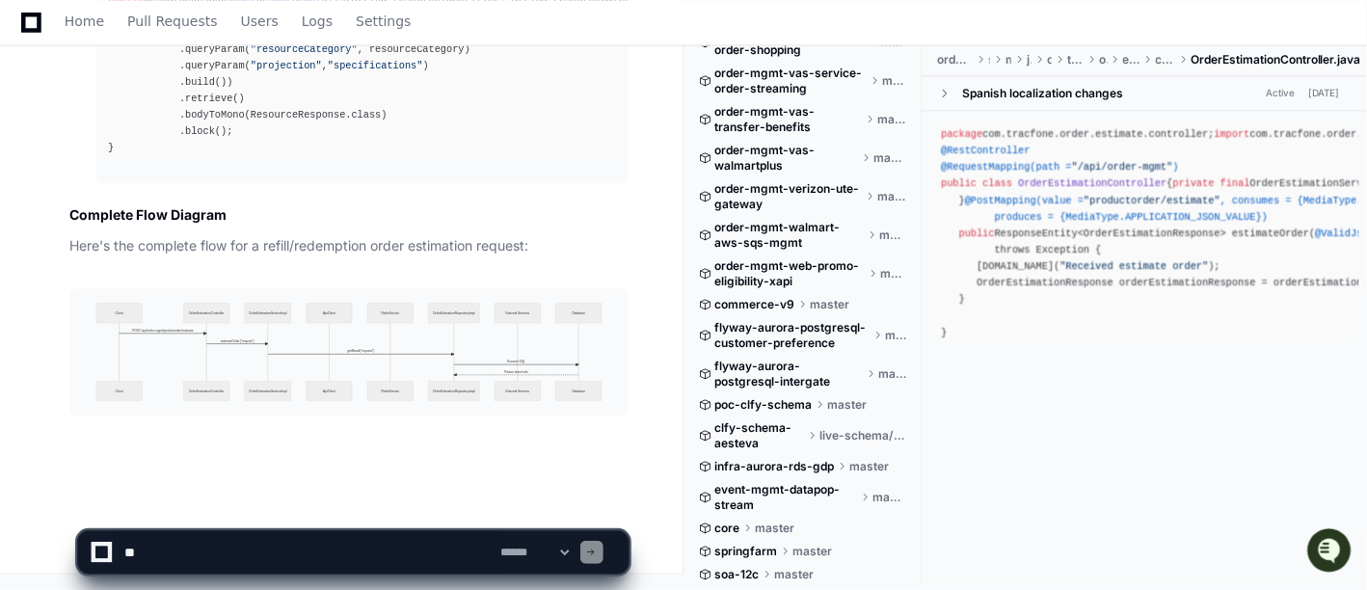
scroll to position [4339, 0]
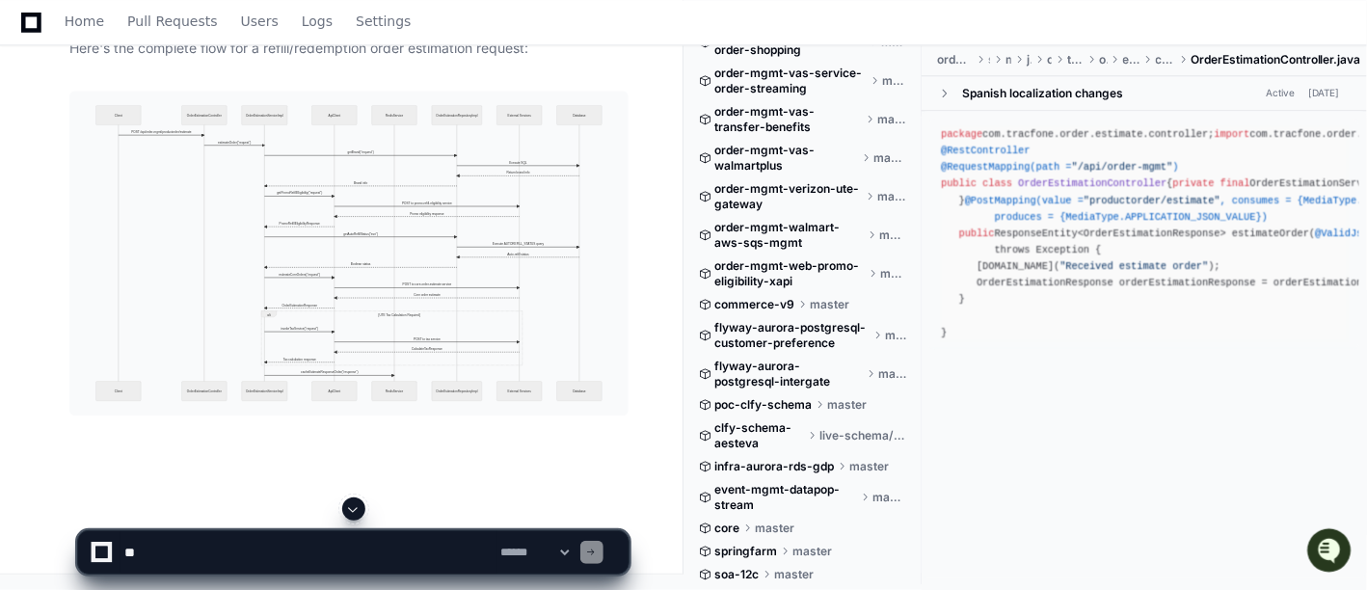
click at [359, 508] on span at bounding box center [353, 508] width 15 height 15
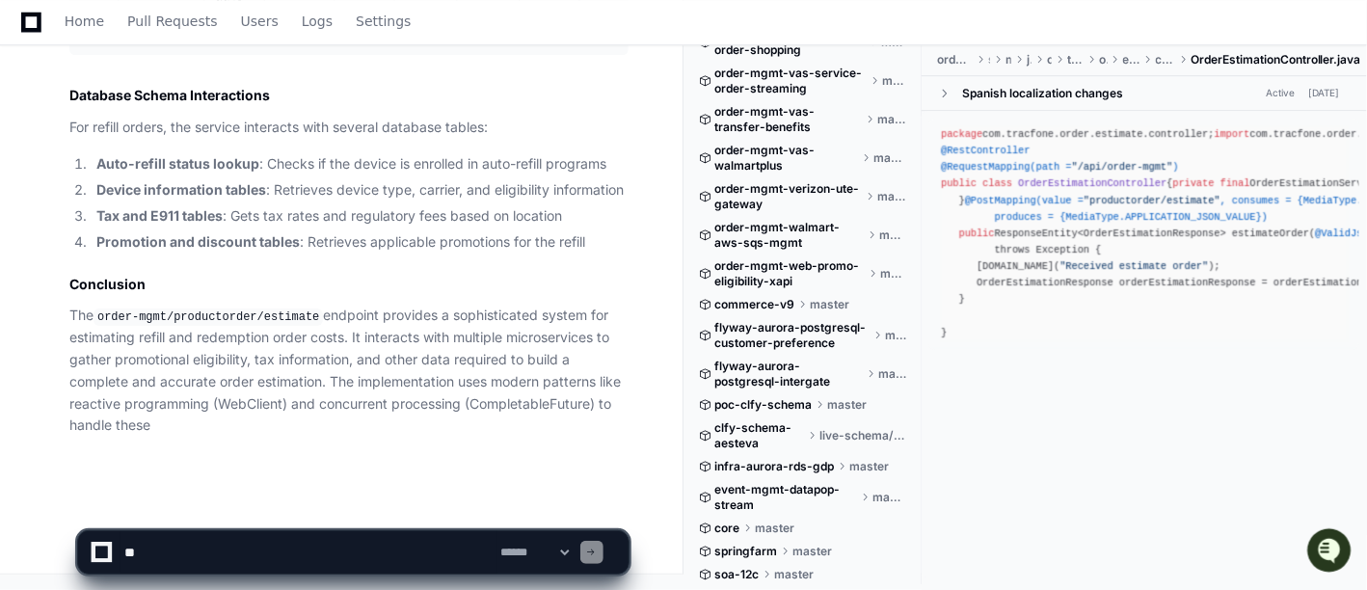
scroll to position [4914, 0]
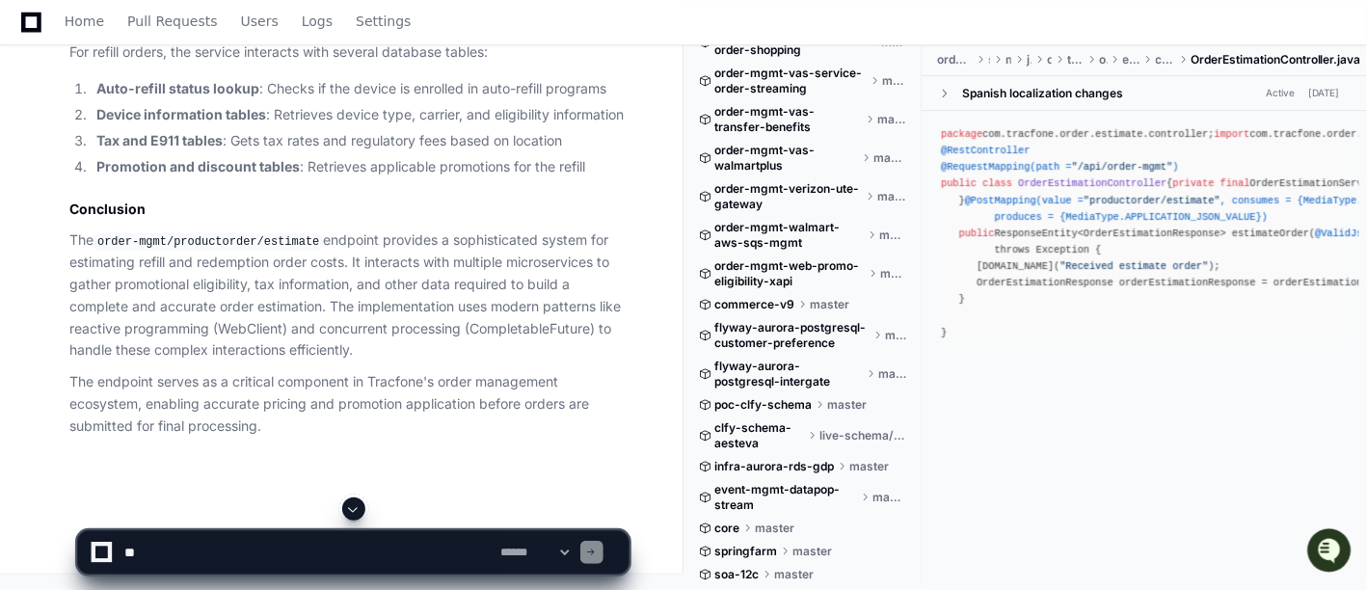
click at [353, 507] on span at bounding box center [353, 508] width 15 height 15
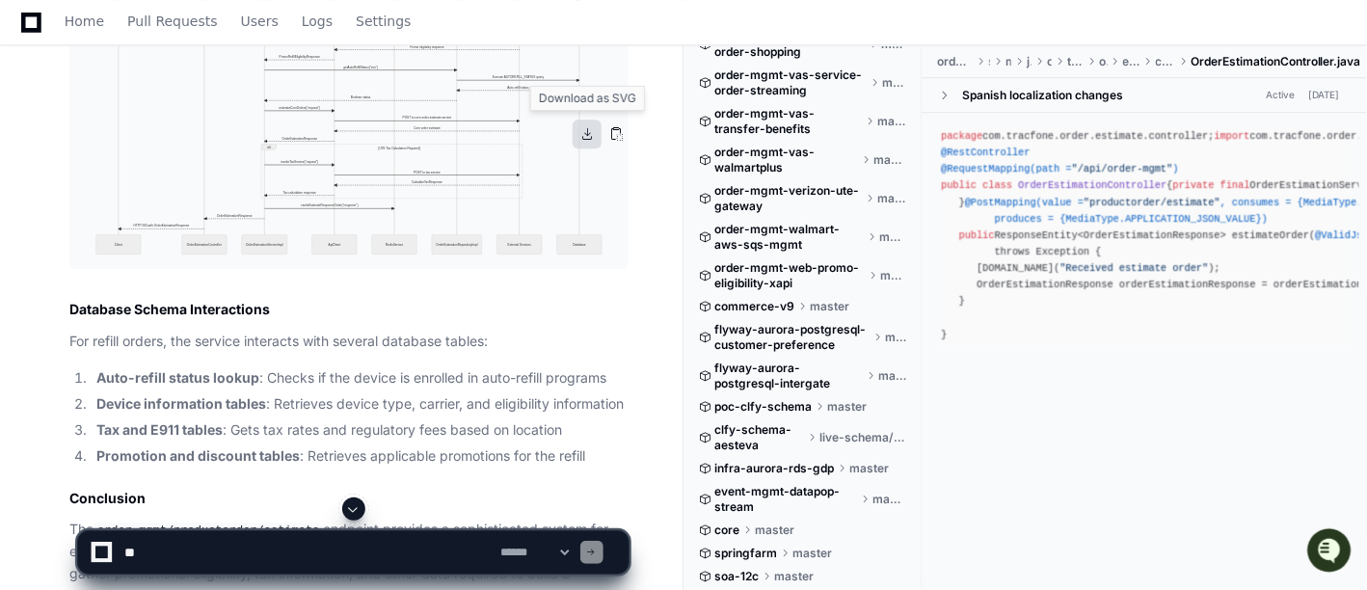
click at [583, 127] on button at bounding box center [587, 134] width 29 height 29
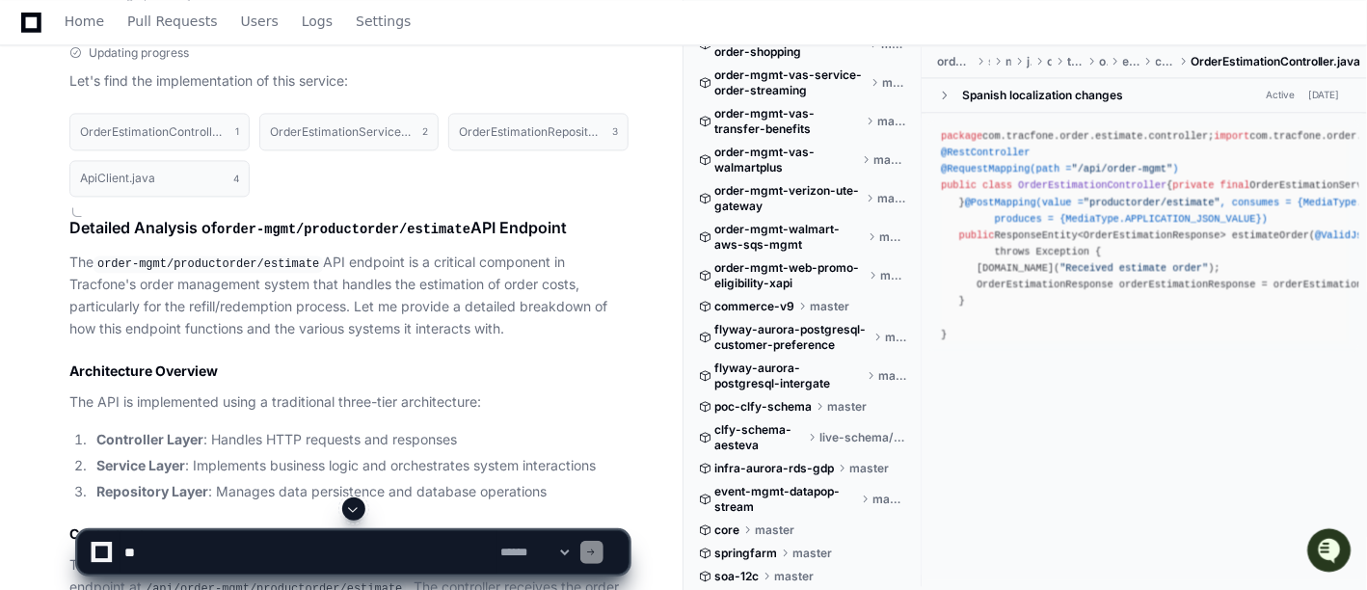
scroll to position [1377, 0]
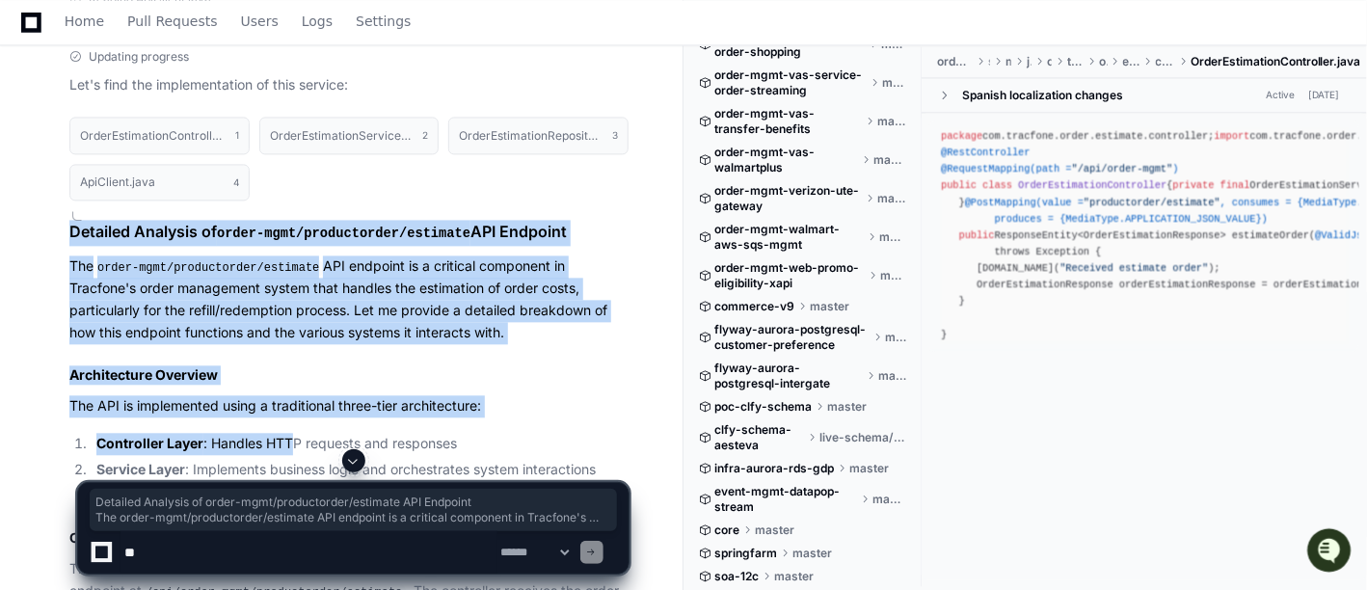
drag, startPoint x: 66, startPoint y: 216, endPoint x: 293, endPoint y: 434, distance: 315.1
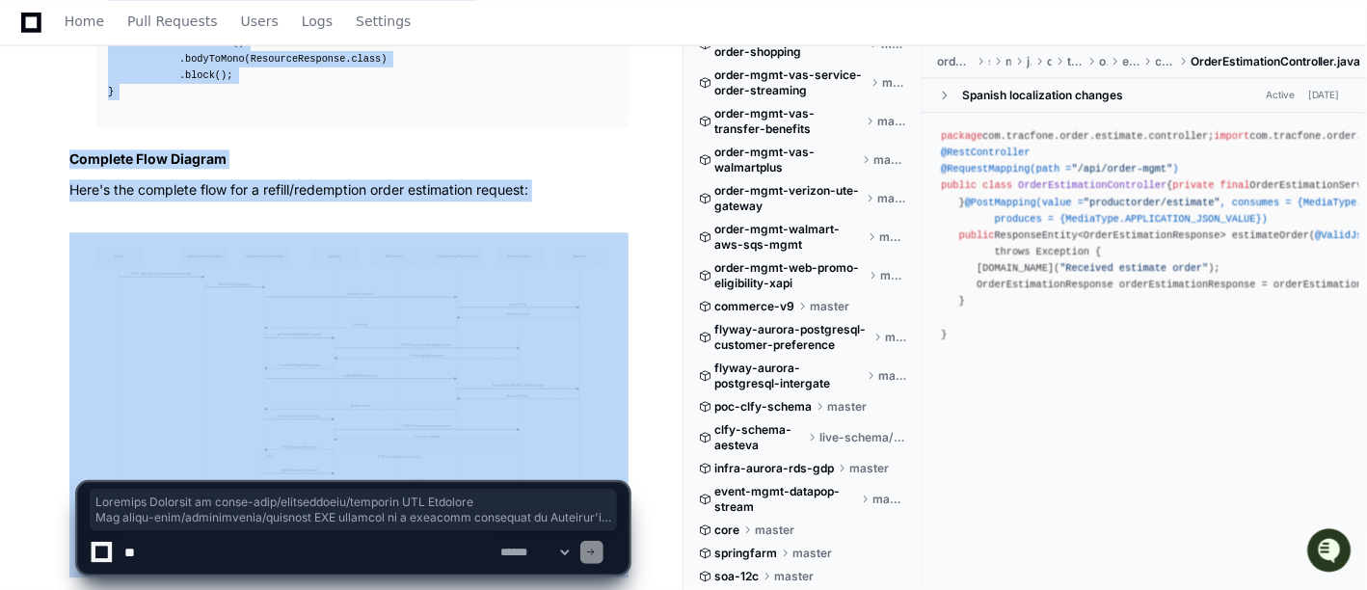
scroll to position [4990, 0]
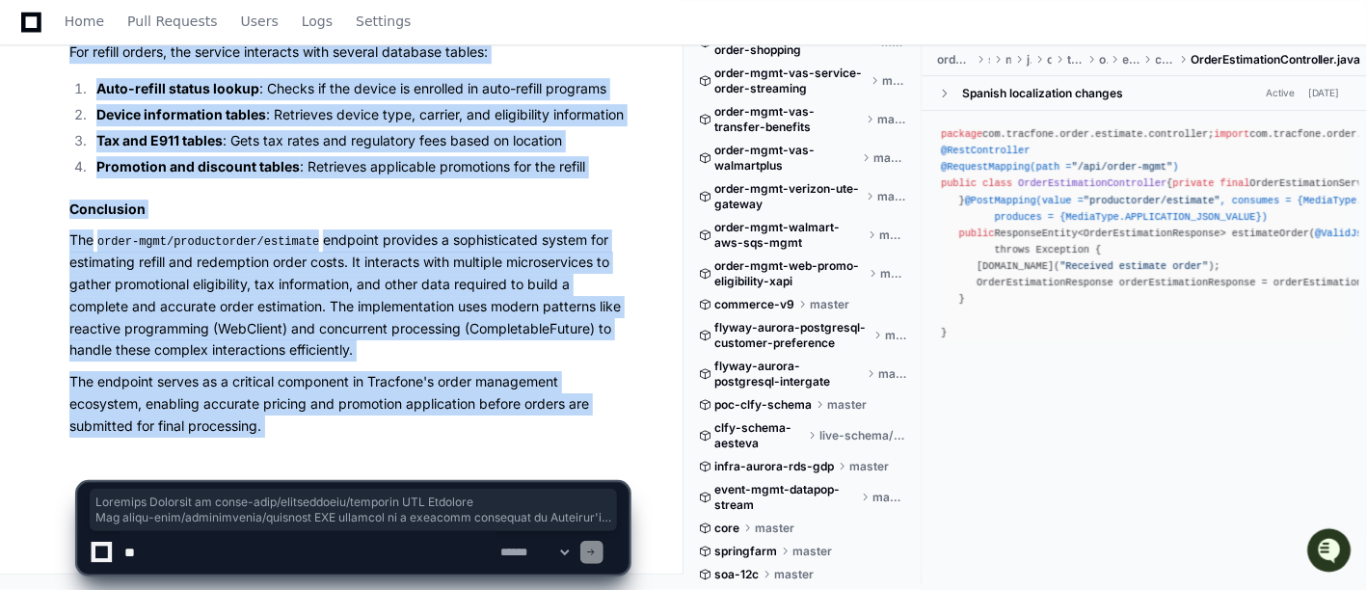
copy div "Detailed Analysis of order-mgmt/productorder/estimate API Endpoint The order-mg…"
